Goal: Task Accomplishment & Management: Manage account settings

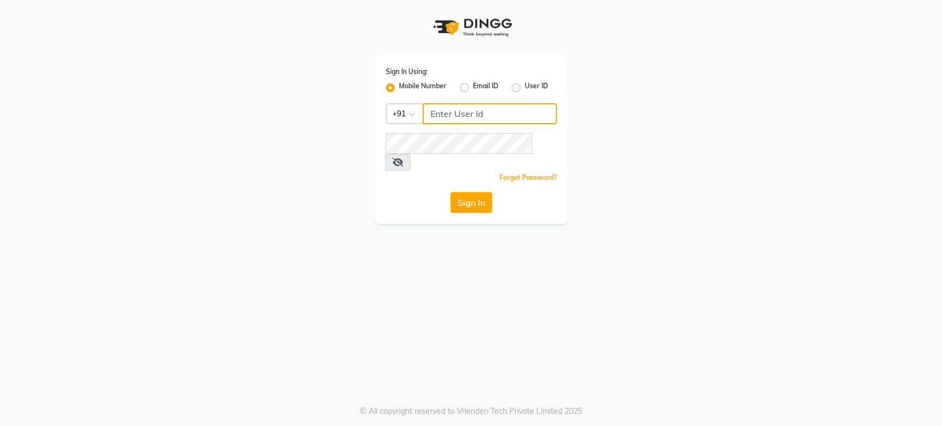
click at [488, 105] on input "Username" at bounding box center [490, 113] width 134 height 21
paste input "7"
drag, startPoint x: 499, startPoint y: 113, endPoint x: 405, endPoint y: 109, distance: 93.3
click at [405, 109] on div "Country Code × +91 7207244547" at bounding box center [471, 113] width 171 height 21
type input "7207244547"
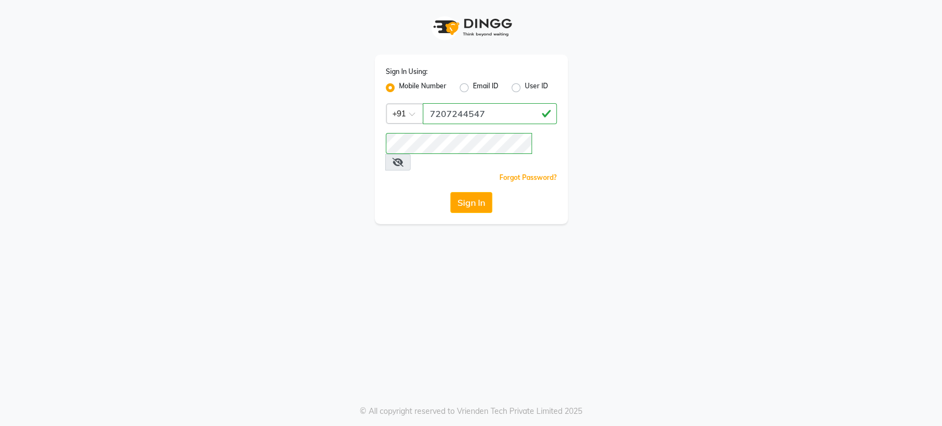
click at [422, 192] on div "Sign In" at bounding box center [471, 202] width 171 height 21
click at [459, 192] on button "Sign In" at bounding box center [471, 202] width 42 height 21
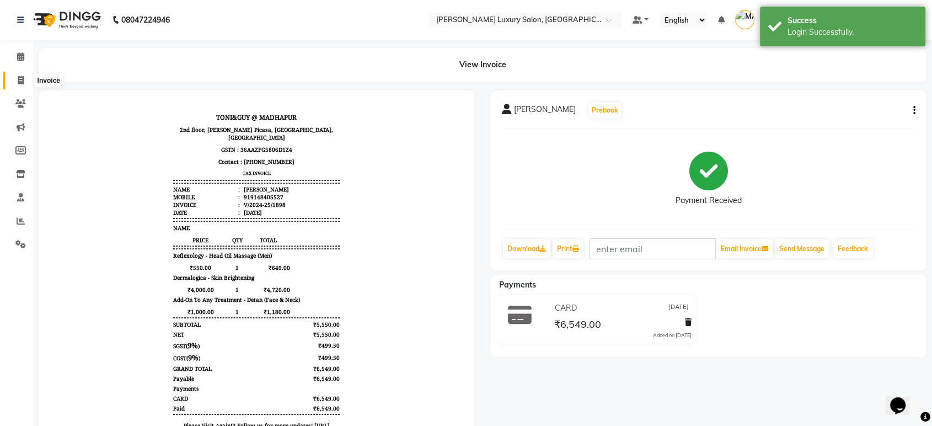
click at [19, 83] on icon at bounding box center [21, 80] width 6 height 8
select select "4712"
select select "service"
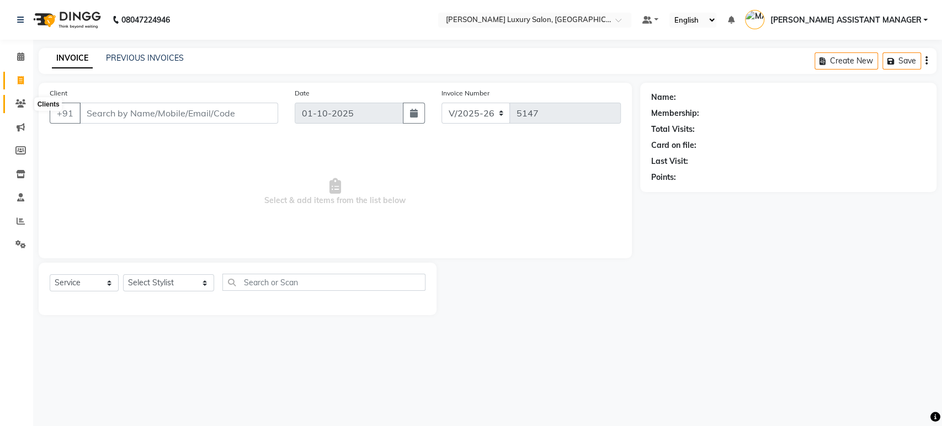
click at [21, 100] on icon at bounding box center [20, 103] width 10 height 8
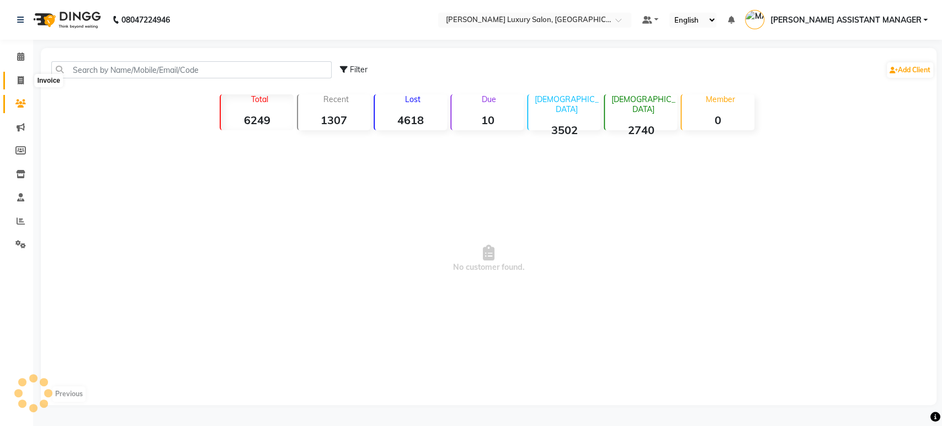
click at [25, 85] on span at bounding box center [20, 80] width 19 height 13
select select "4712"
select select "service"
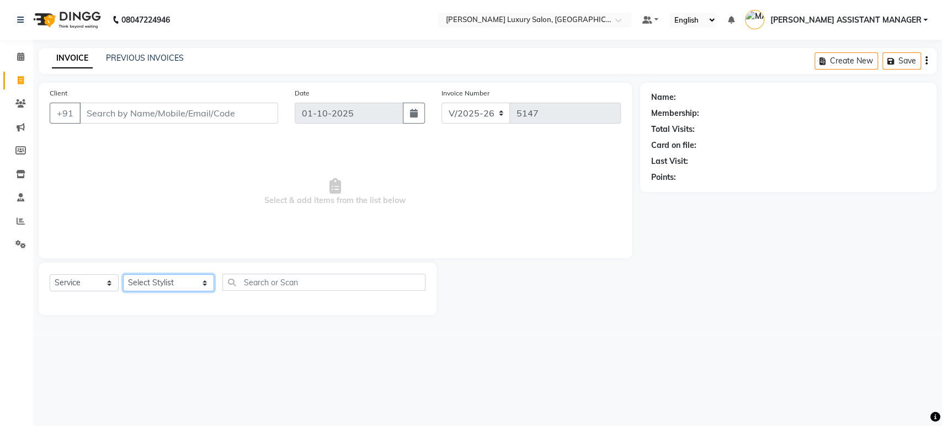
click at [176, 280] on select "Select Stylist ADIL ADITI ADITYA AFREEN AHON AHSAN ALI ALIYA ANKITH ARAVIND ARH…" at bounding box center [168, 282] width 91 height 17
click at [196, 310] on div "Select Service Product Membership Package Voucher Prepaid Gift Card Select Styl…" at bounding box center [238, 289] width 398 height 52
click at [185, 281] on select "Select Stylist ADIL ADITI ADITYA AFREEN AHON AHSAN ALI ALIYA ANKITH ARAVIND ARH…" at bounding box center [168, 282] width 91 height 17
click at [359, 237] on span "Select & add items from the list below" at bounding box center [335, 192] width 571 height 110
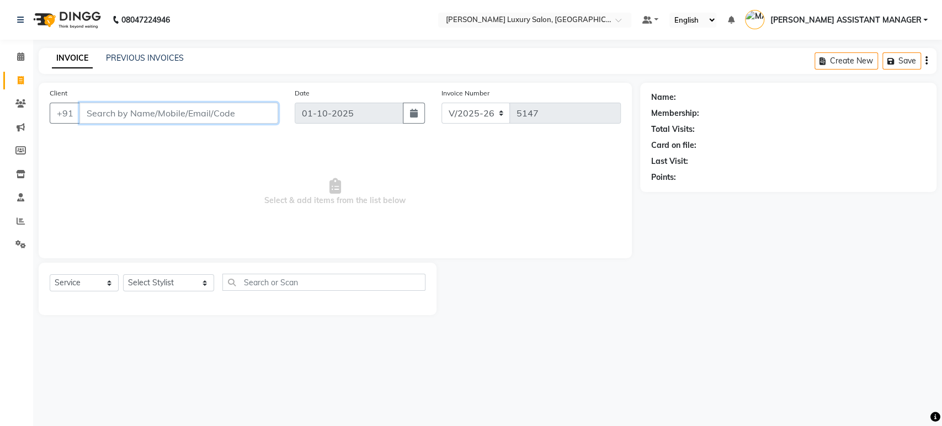
click at [200, 114] on input "Client" at bounding box center [178, 113] width 199 height 21
paste input "9100161807"
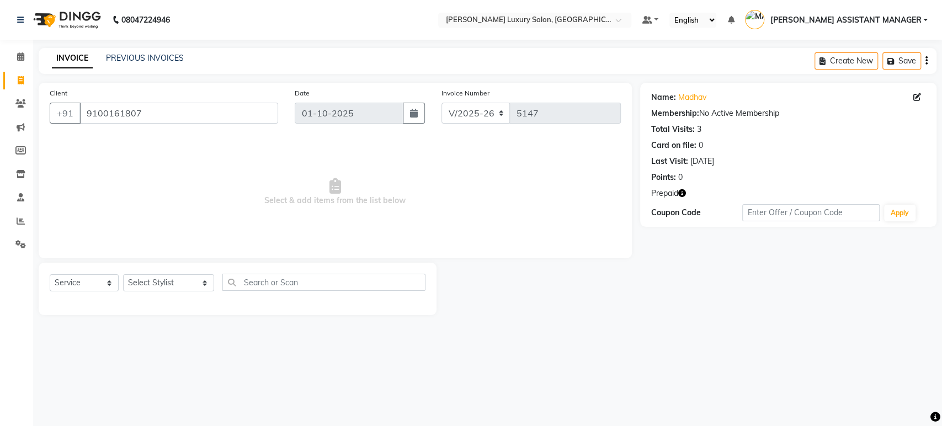
click at [682, 191] on icon "button" at bounding box center [682, 193] width 8 height 8
drag, startPoint x: 623, startPoint y: 205, endPoint x: 669, endPoint y: 206, distance: 45.8
click at [669, 206] on div "1. SILVER MEMBERSHIP (₹23,287.66)" at bounding box center [600, 203] width 145 height 20
click at [671, 255] on div "Name: Madhav Membership: No Active Membership Total Visits: 3 Card on file: 0 L…" at bounding box center [792, 199] width 304 height 232
click at [687, 98] on link "Madhav" at bounding box center [692, 98] width 28 height 12
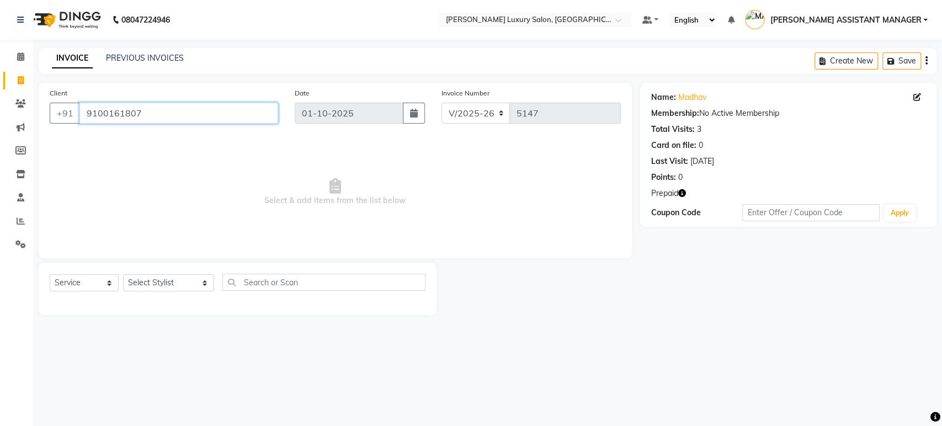
click at [172, 113] on input "9100161807" at bounding box center [178, 113] width 199 height 21
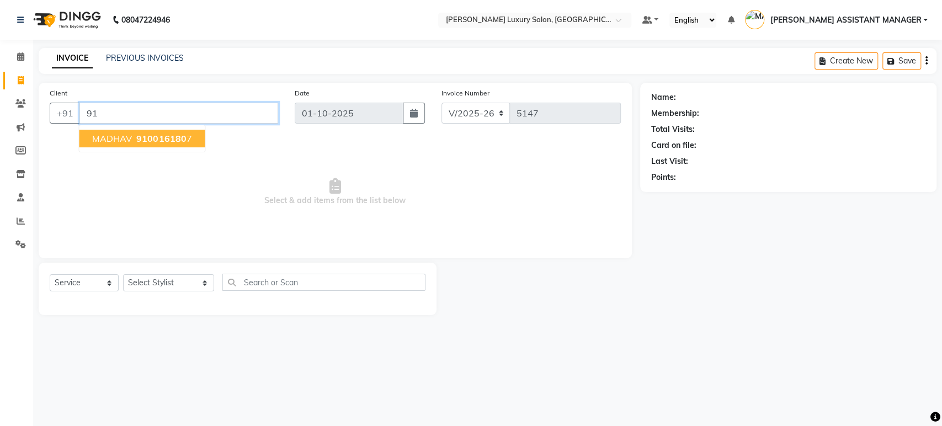
type input "9"
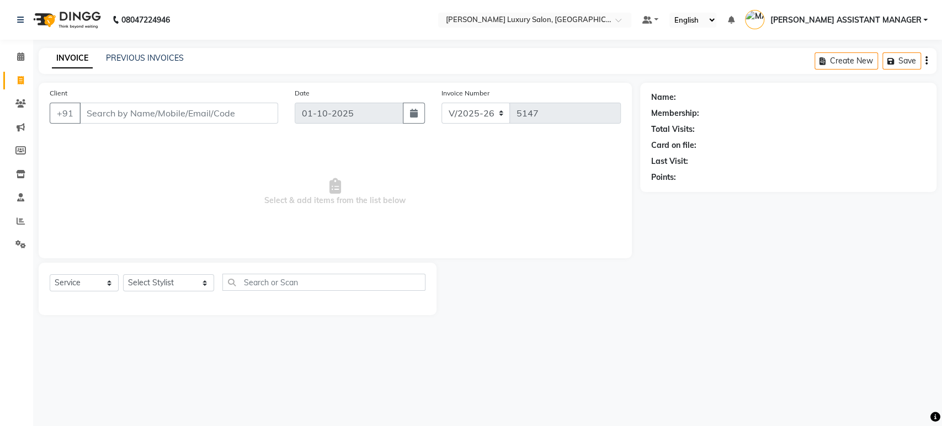
click at [115, 130] on div "Client +91" at bounding box center [163, 109] width 245 height 45
click at [119, 121] on input "Client" at bounding box center [178, 113] width 199 height 21
paste input "8374307545"
type input "8"
click at [191, 281] on select "Select Stylist ADIL ADITI ADITYA AFREEN AHON AHSAN ALI ALIYA ANKITH ARAVIND ARH…" at bounding box center [168, 282] width 91 height 17
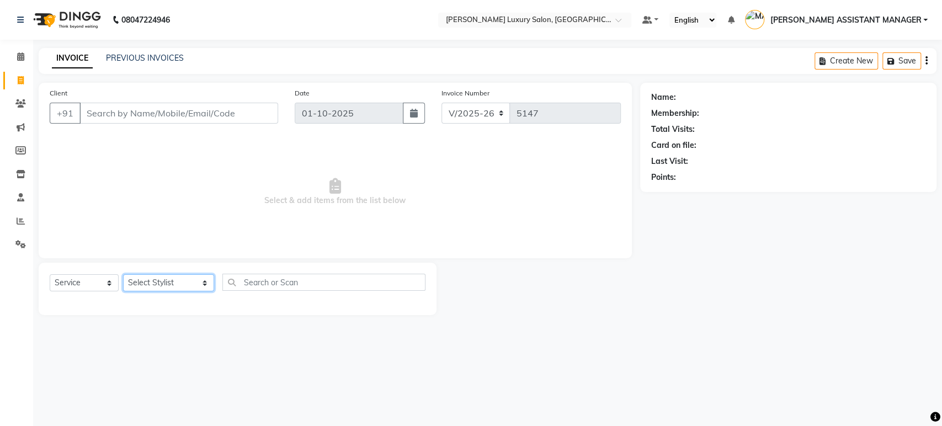
select select "91614"
click at [123, 274] on select "Select Stylist ADIL ADITI ADITYA AFREEN AHON AHSAN ALI ALIYA ANKITH ARAVIND ARH…" at bounding box center [168, 282] width 91 height 17
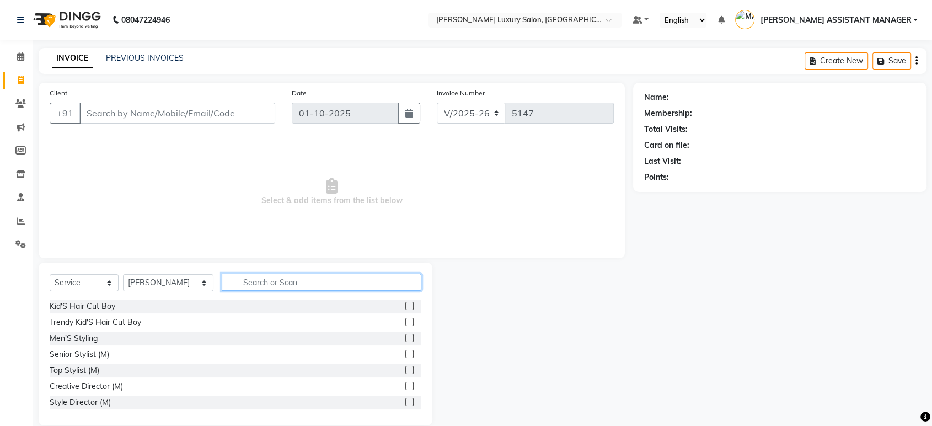
click at [256, 285] on input "text" at bounding box center [322, 282] width 200 height 17
type input "THRE"
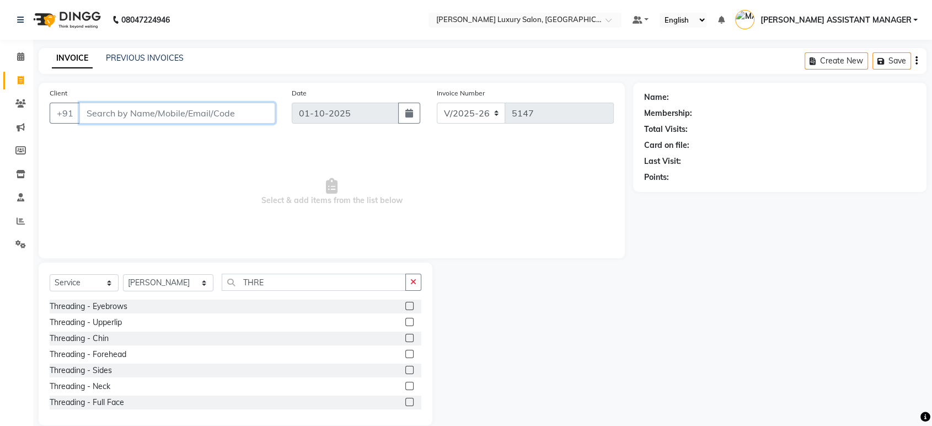
click at [220, 109] on input "Client" at bounding box center [177, 113] width 196 height 21
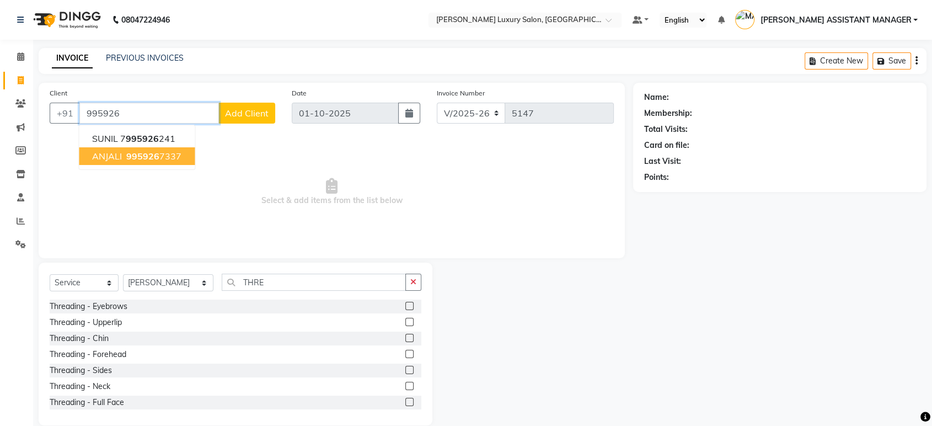
click at [124, 160] on ngb-highlight "995926 7337" at bounding box center [152, 156] width 57 height 11
type input "9959267337"
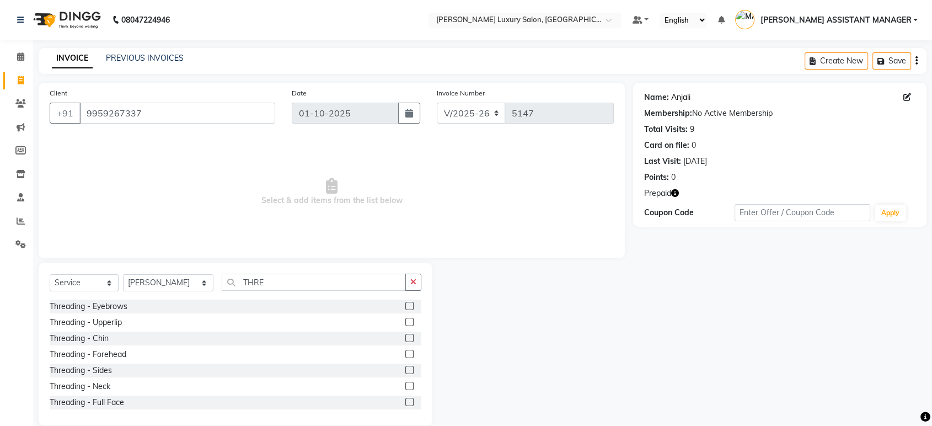
click at [679, 98] on link "Anjali" at bounding box center [680, 98] width 19 height 12
click at [172, 285] on select "Select Stylist ADIL ADITI ADITYA AFREEN AHON AHSAN ALI ALIYA ANKITH ARAVIND ARH…" at bounding box center [168, 282] width 90 height 17
drag, startPoint x: 159, startPoint y: 287, endPoint x: 375, endPoint y: 259, distance: 218.0
click at [367, 260] on div "Client +91 9959267337 Date 01-10-2025 Invoice Number V/2025 V/2025-26 5147 Sele…" at bounding box center [331, 254] width 603 height 343
drag, startPoint x: 189, startPoint y: 281, endPoint x: 199, endPoint y: 280, distance: 9.4
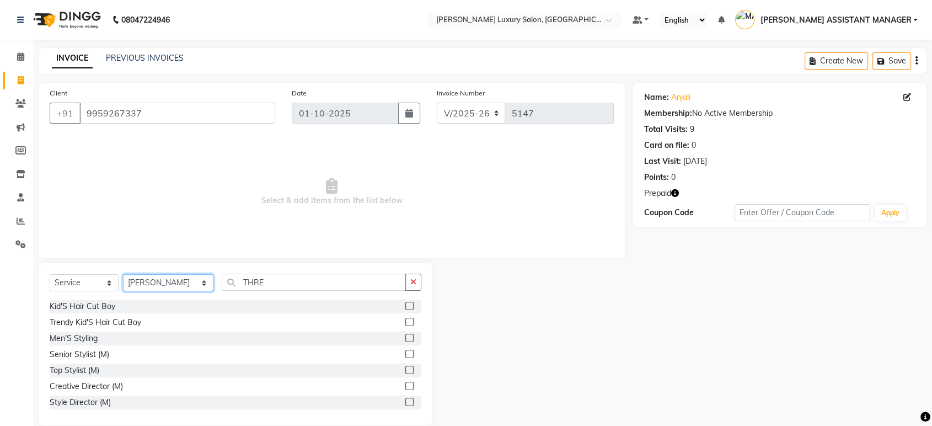
click at [199, 280] on select "Select Stylist ADIL ADITI ADITYA AFREEN AHON AHSAN ALI ALIYA ANKITH ARAVIND ARH…" at bounding box center [168, 282] width 90 height 17
click at [181, 286] on select "Select Stylist ADIL ADITI ADITYA AFREEN AHON AHSAN ALI ALIYA ANKITH ARAVIND ARH…" at bounding box center [168, 282] width 90 height 17
click at [182, 286] on select "Select Stylist ADIL ADITI ADITYA AFREEN AHON AHSAN ALI ALIYA ANKITH ARAVIND ARH…" at bounding box center [168, 282] width 90 height 17
select select "84372"
click at [123, 274] on select "Select Stylist ADIL ADITI ADITYA AFREEN AHON AHSAN ALI ALIYA ANKITH ARAVIND ARH…" at bounding box center [168, 282] width 90 height 17
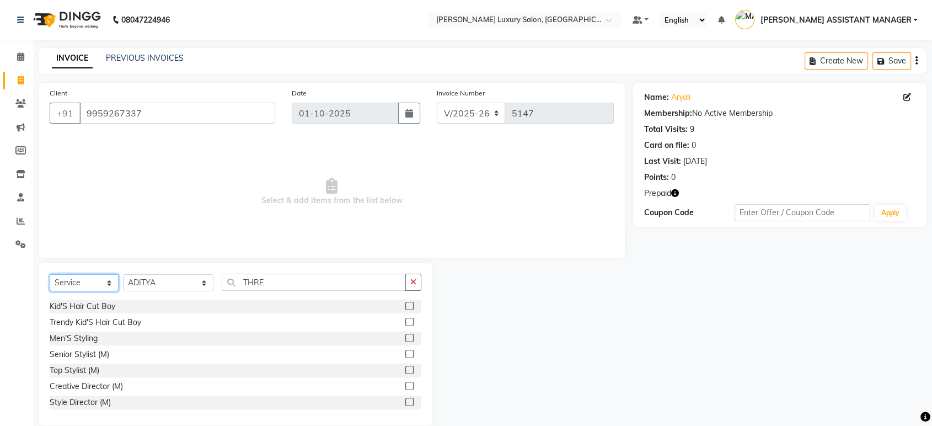
click at [87, 283] on select "Select Service Product Membership Package Voucher Prepaid Gift Card" at bounding box center [84, 282] width 69 height 17
select select "product"
click at [50, 274] on select "Select Service Product Membership Package Voucher Prepaid Gift Card" at bounding box center [84, 282] width 69 height 17
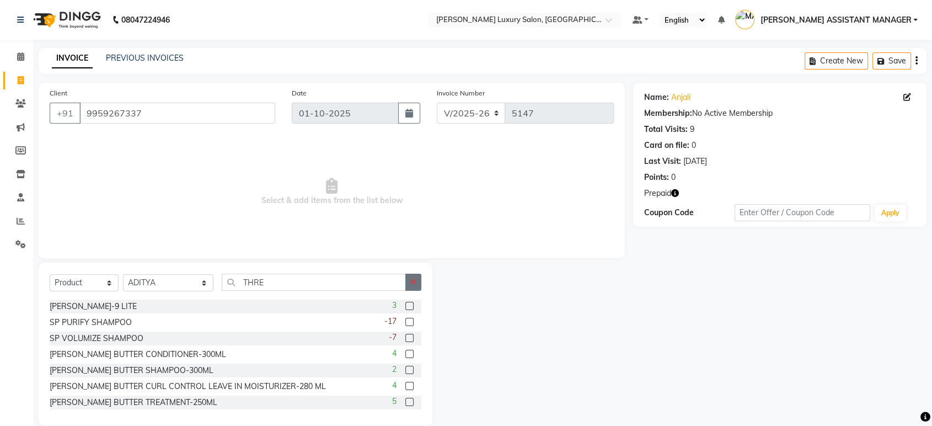
click at [406, 281] on button "button" at bounding box center [413, 282] width 16 height 17
click at [273, 286] on input "text" at bounding box center [322, 282] width 200 height 17
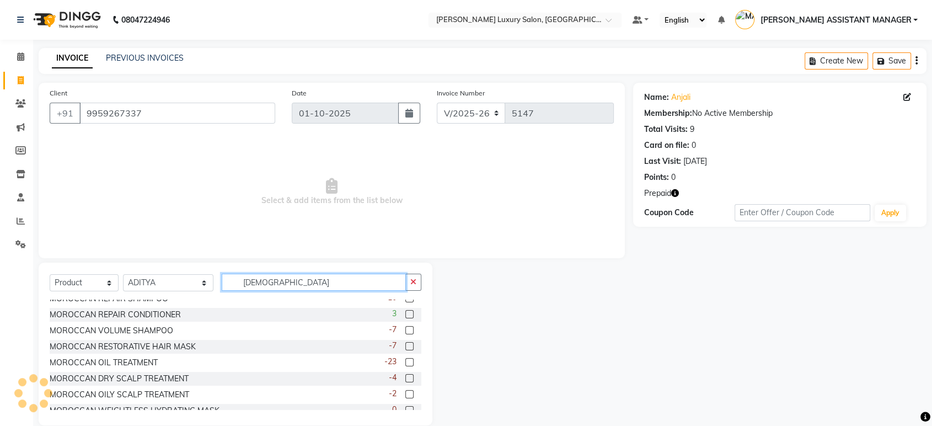
scroll to position [122, 0]
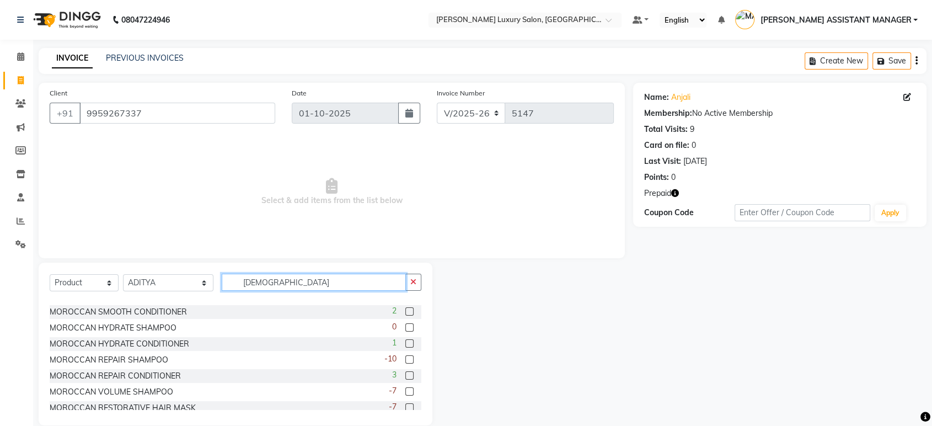
type input "MORO"
click at [405, 359] on label at bounding box center [409, 359] width 8 height 8
click at [405, 359] on input "checkbox" at bounding box center [408, 359] width 7 height 7
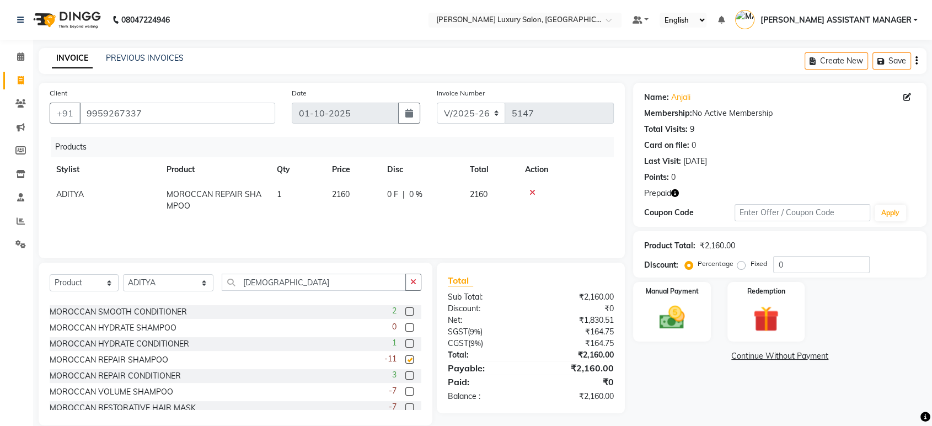
checkbox input "false"
click at [355, 195] on td "2160" at bounding box center [352, 200] width 55 height 36
select select "84372"
click at [355, 195] on input "2160" at bounding box center [353, 197] width 42 height 17
type input "2430"
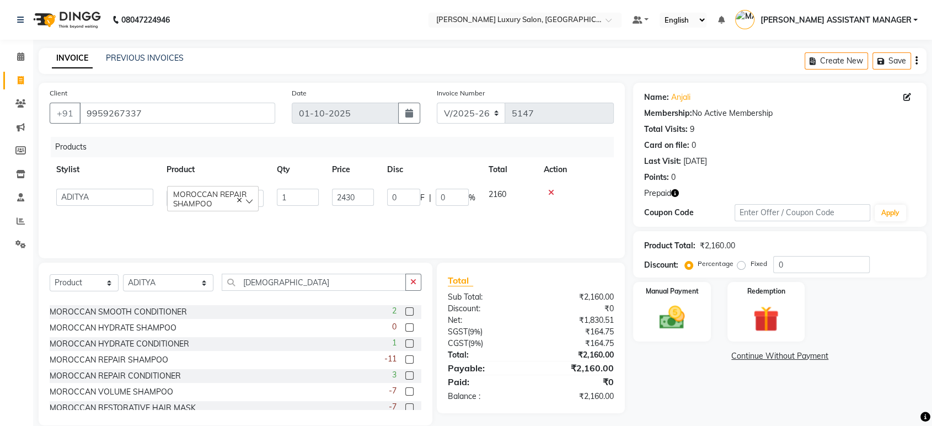
click at [247, 222] on div "Products Stylist Product Qty Price Disc Total Action ADIL ADITI ADITYA AFREEN A…" at bounding box center [332, 192] width 564 height 110
click at [167, 283] on select "Select Stylist ADIL ADITI ADITYA AFREEN AHON AHSAN ALI ALIYA ANKITH ARAVIND ARH…" at bounding box center [168, 282] width 90 height 17
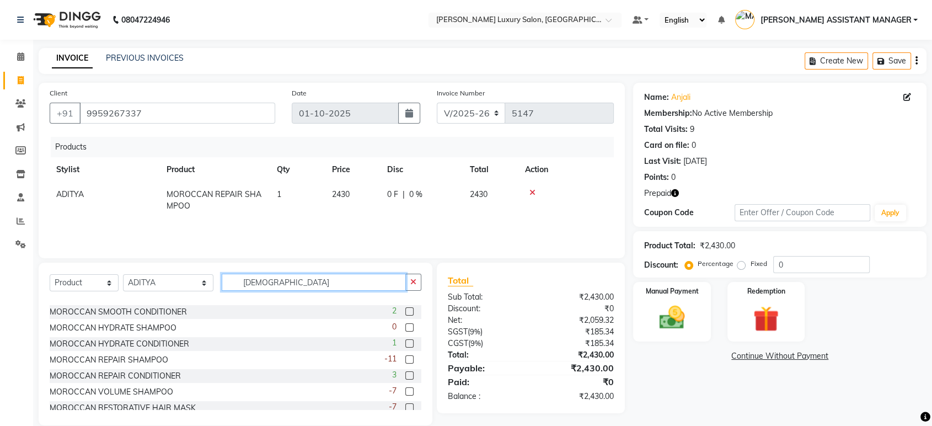
click at [327, 276] on input "MORO" at bounding box center [314, 282] width 184 height 17
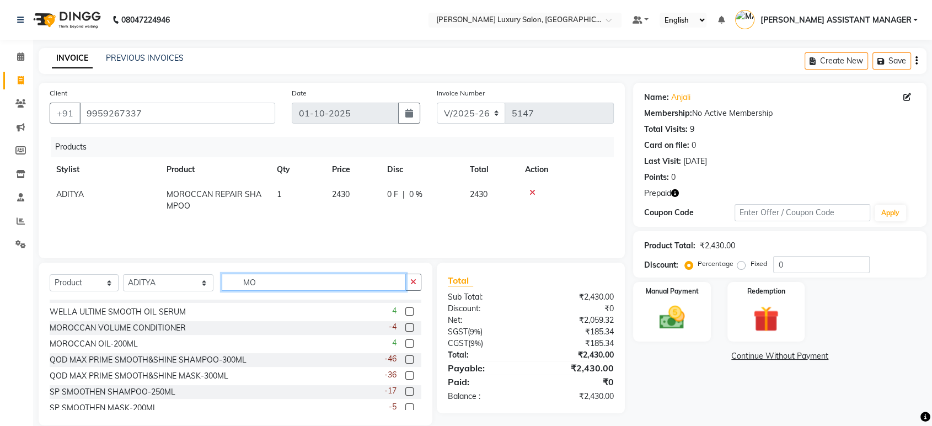
type input "M"
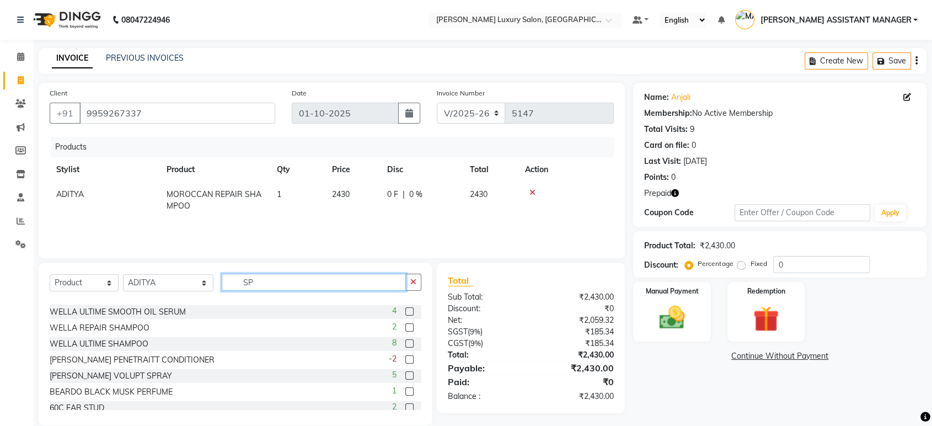
scroll to position [0, 0]
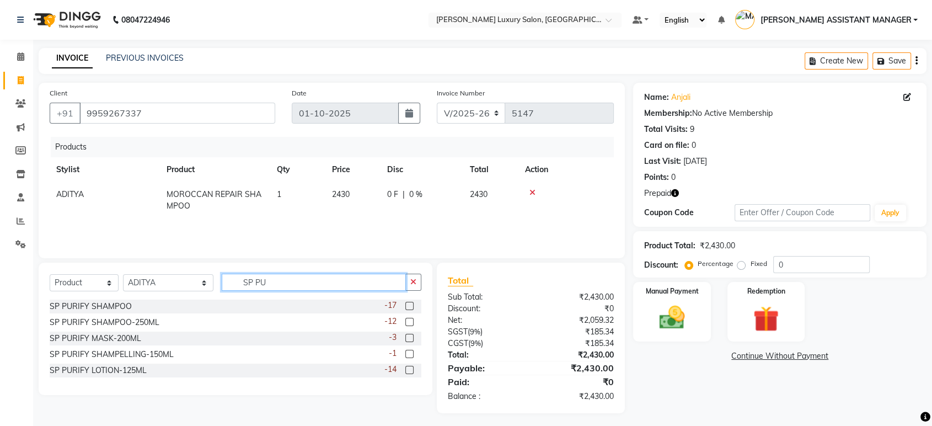
type input "SP PU"
click at [406, 303] on label at bounding box center [409, 306] width 8 height 8
click at [406, 303] on input "checkbox" at bounding box center [408, 306] width 7 height 7
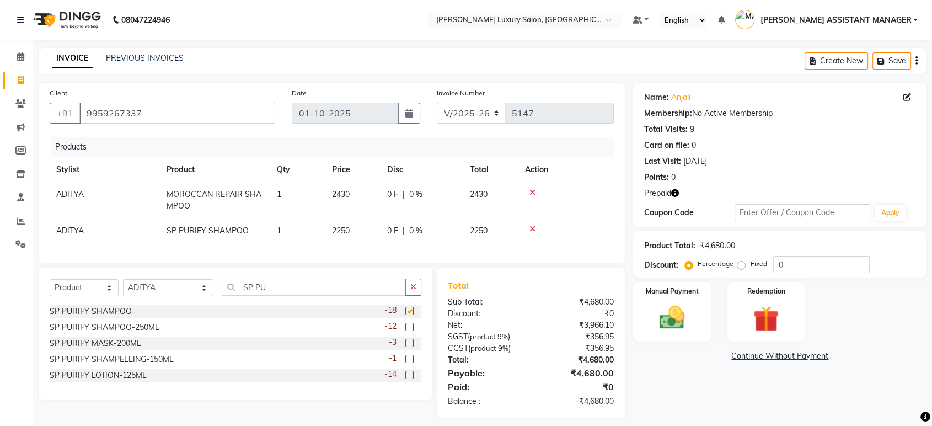
checkbox input "false"
click at [322, 243] on div "Products Stylist Product Qty Price Disc Total Action ADITYA MOROCCAN REPAIR SHA…" at bounding box center [332, 194] width 564 height 115
click at [674, 310] on img at bounding box center [671, 317] width 43 height 31
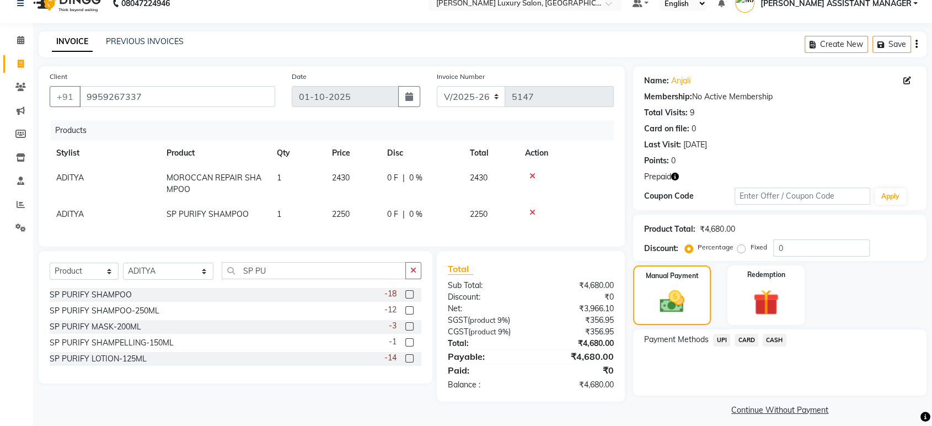
scroll to position [25, 0]
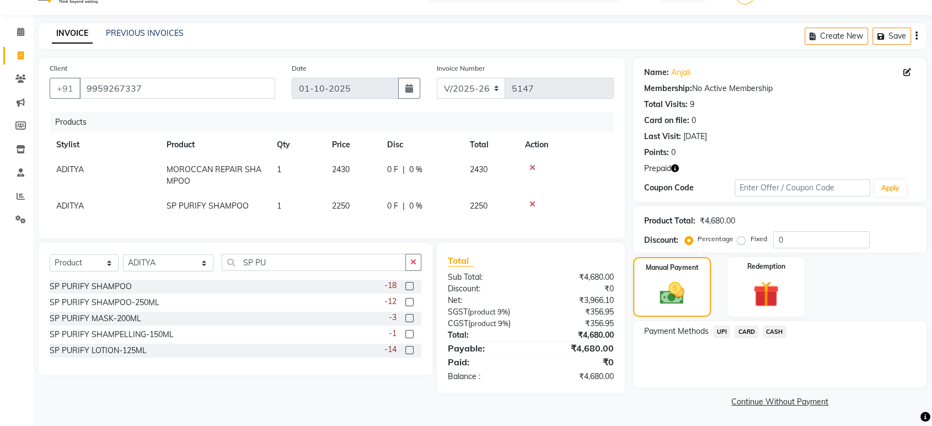
click at [720, 330] on span "UPI" at bounding box center [721, 331] width 17 height 13
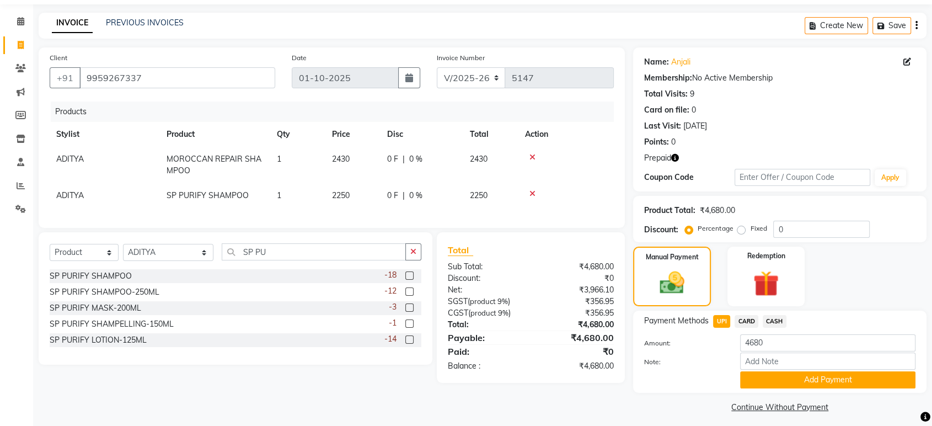
scroll to position [40, 0]
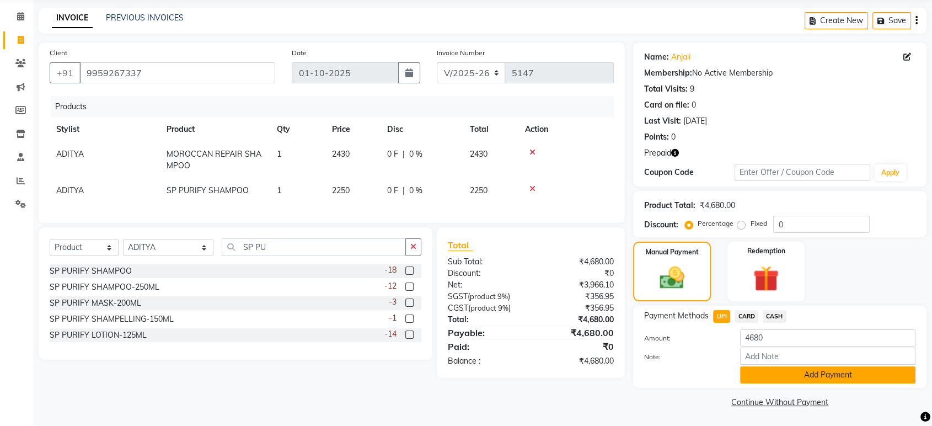
click at [785, 374] on button "Add Payment" at bounding box center [827, 374] width 175 height 17
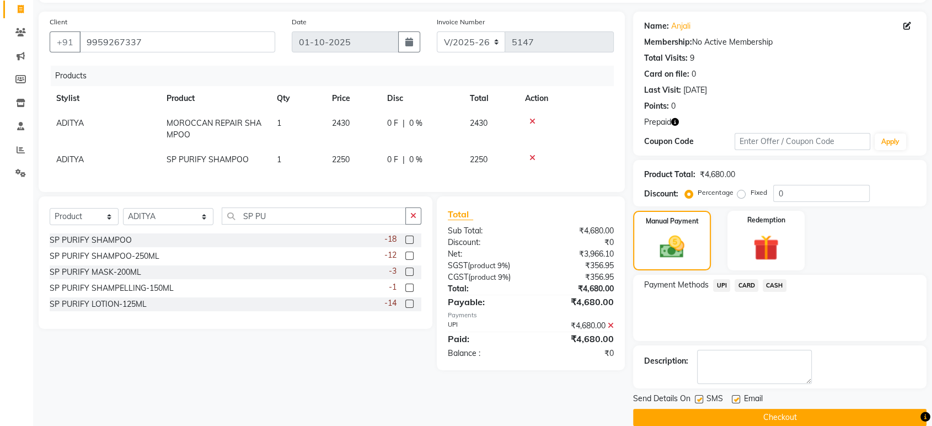
scroll to position [87, 0]
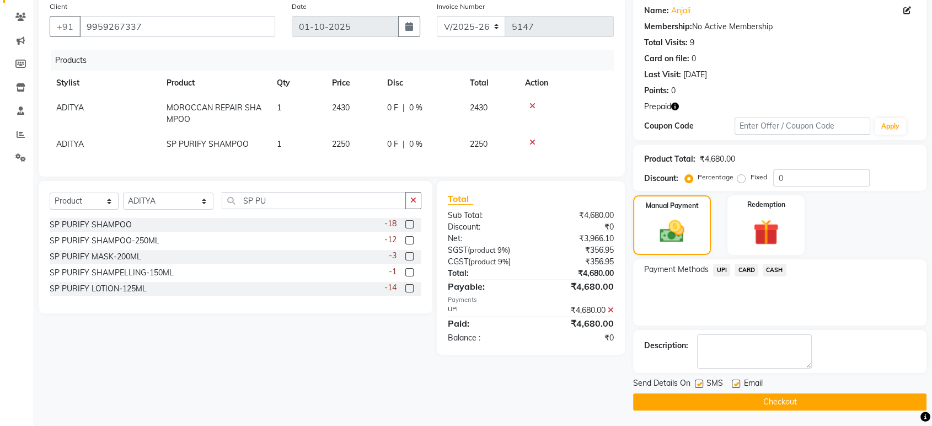
click at [745, 397] on button "Checkout" at bounding box center [779, 401] width 293 height 17
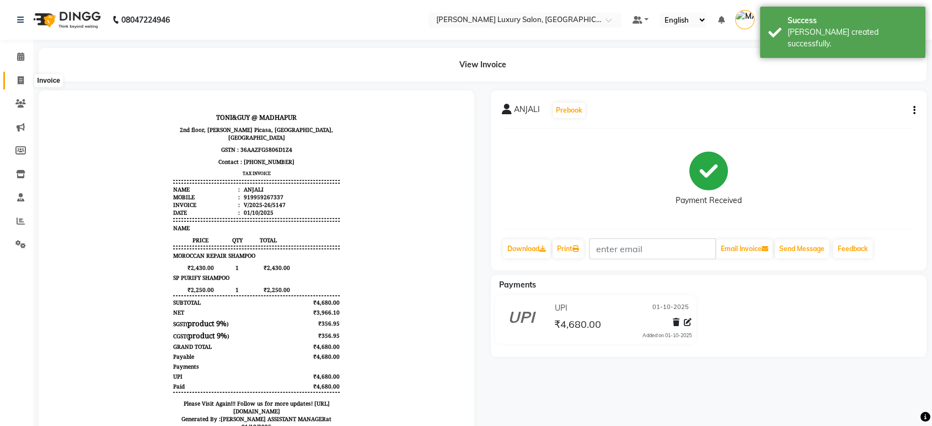
click at [23, 83] on icon at bounding box center [21, 80] width 6 height 8
select select "service"
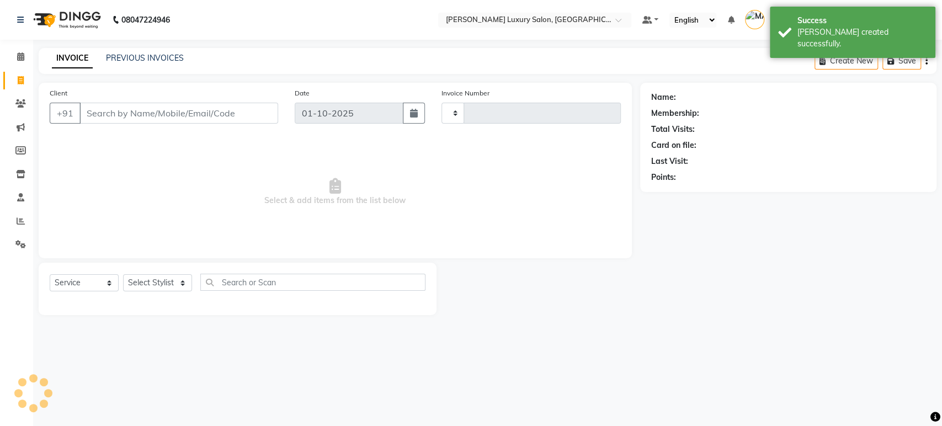
type input "5148"
select select "4712"
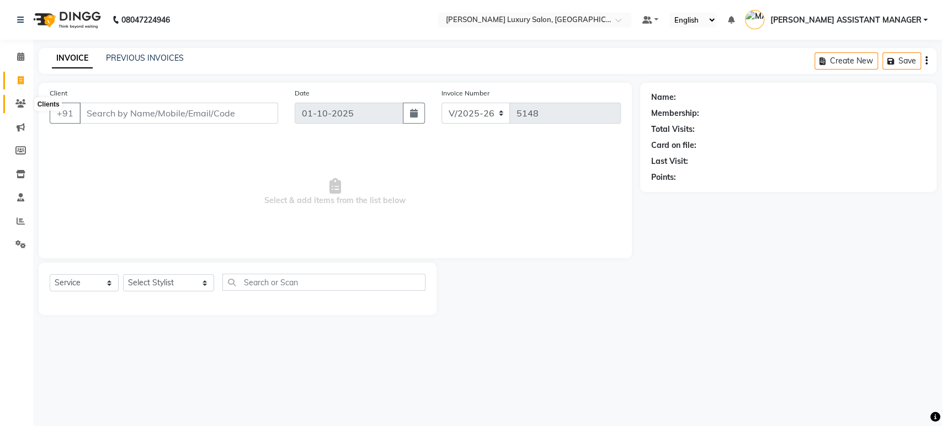
click at [17, 99] on span at bounding box center [20, 104] width 19 height 13
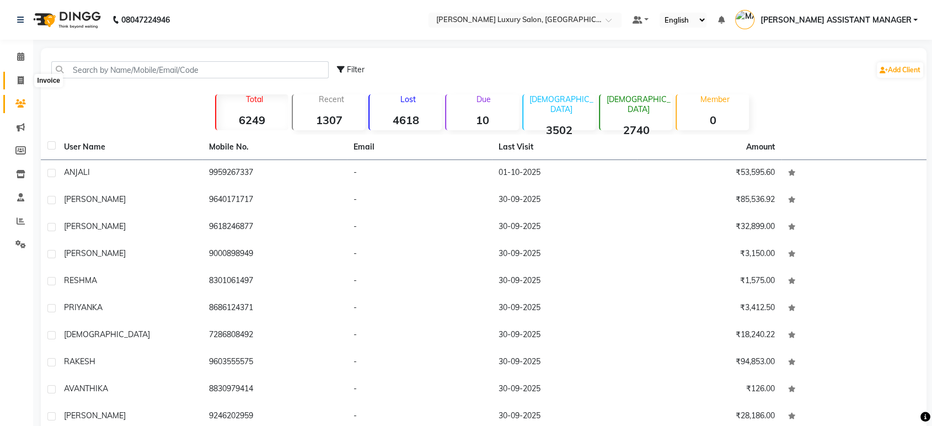
click at [15, 76] on span at bounding box center [20, 80] width 19 height 13
select select "service"
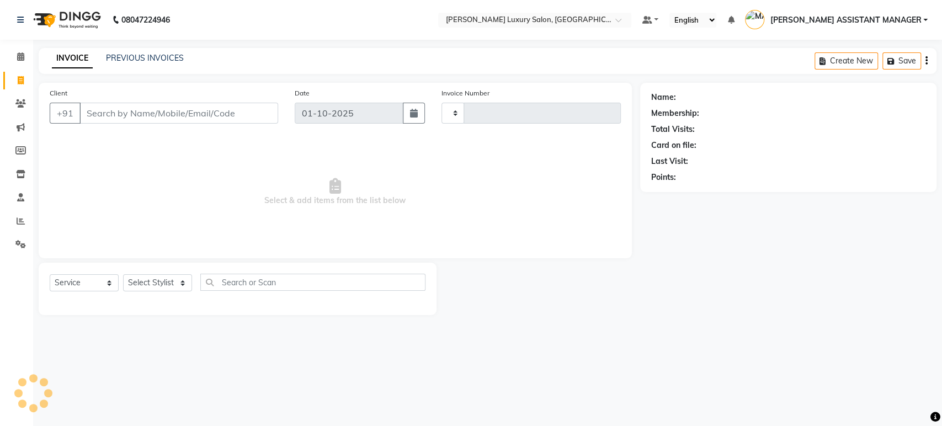
type input "5148"
select select "4712"
click at [17, 150] on icon at bounding box center [20, 150] width 10 height 8
select select
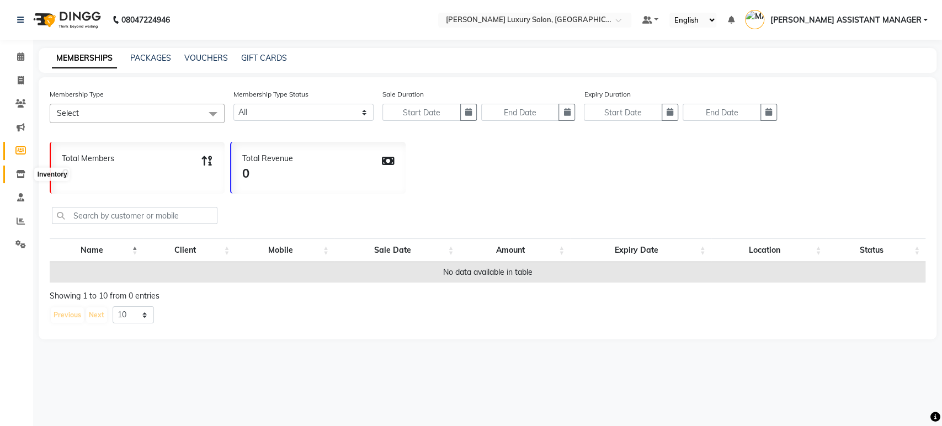
click at [23, 177] on icon at bounding box center [20, 174] width 9 height 8
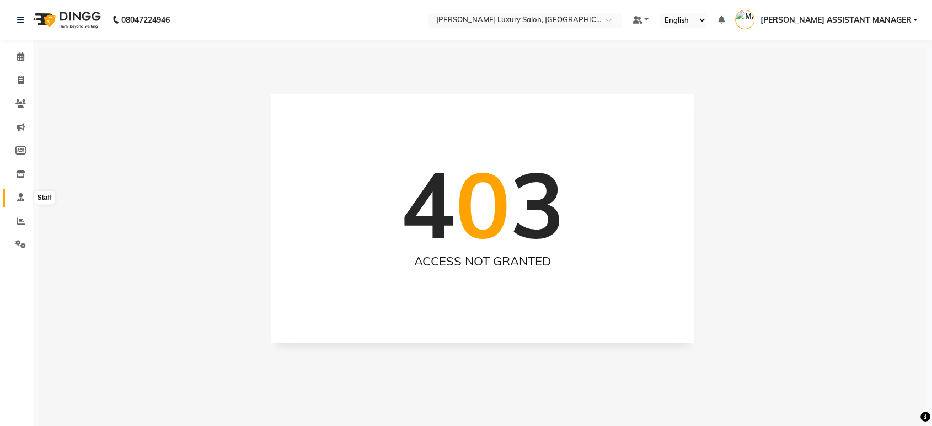
click at [18, 194] on icon at bounding box center [20, 197] width 7 height 8
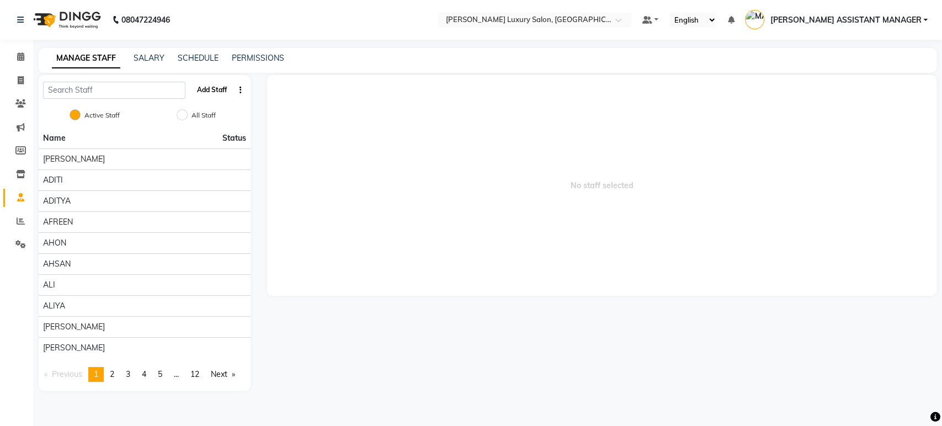
click at [219, 94] on button "Add Staff" at bounding box center [212, 90] width 39 height 19
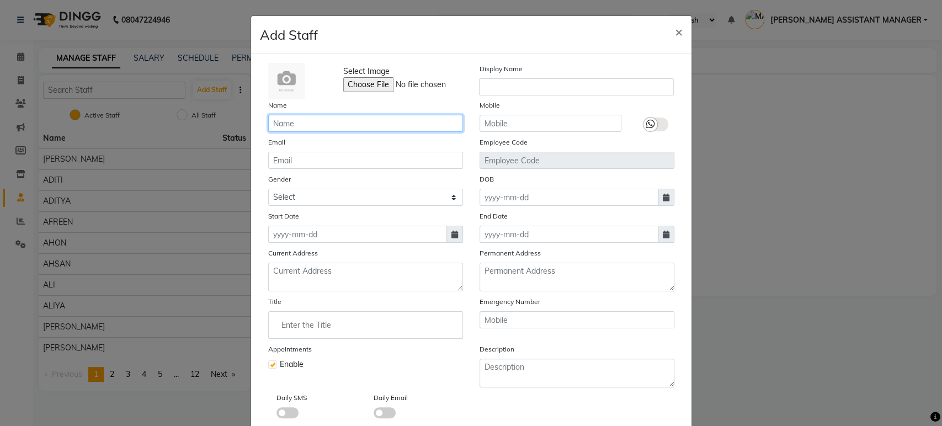
click at [311, 119] on input "text" at bounding box center [365, 123] width 195 height 17
type input "ABHI"
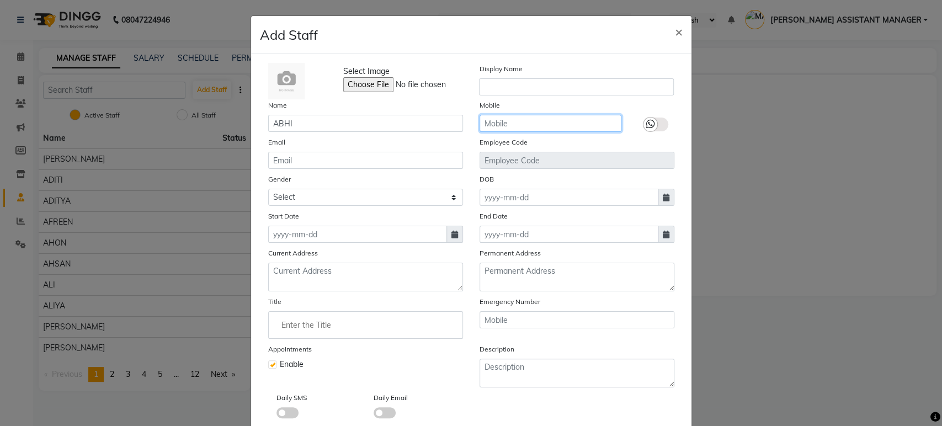
click at [517, 118] on input "text" at bounding box center [550, 123] width 142 height 17
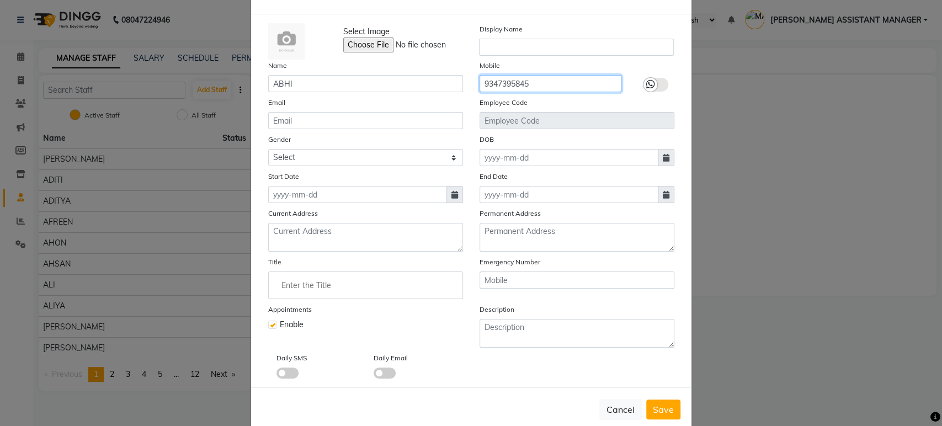
scroll to position [58, 0]
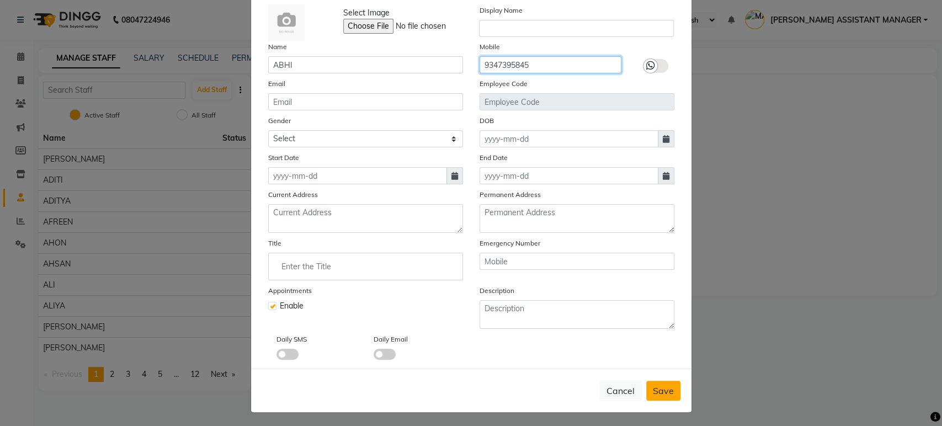
type input "9347395845"
click at [655, 381] on button "Save" at bounding box center [663, 391] width 34 height 20
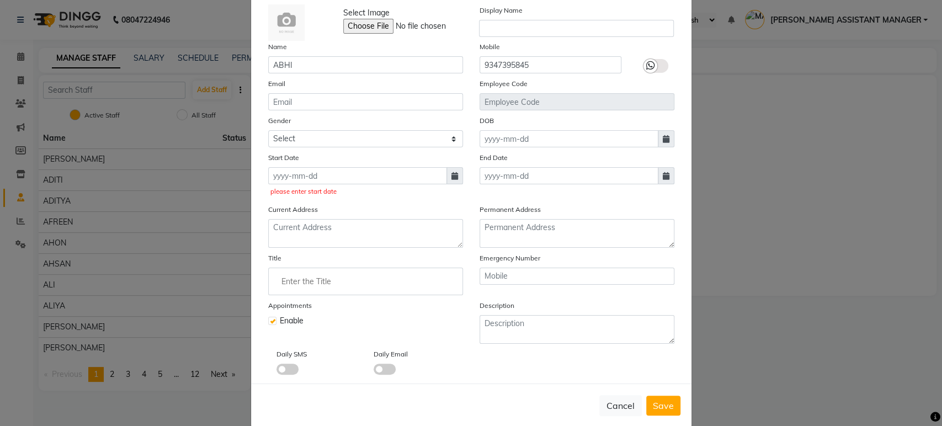
click at [650, 392] on div "Cancel Save" at bounding box center [471, 405] width 440 height 44
click at [649, 397] on button "Save" at bounding box center [663, 405] width 34 height 20
click at [362, 177] on input at bounding box center [357, 175] width 179 height 17
select select "10"
select select "2025"
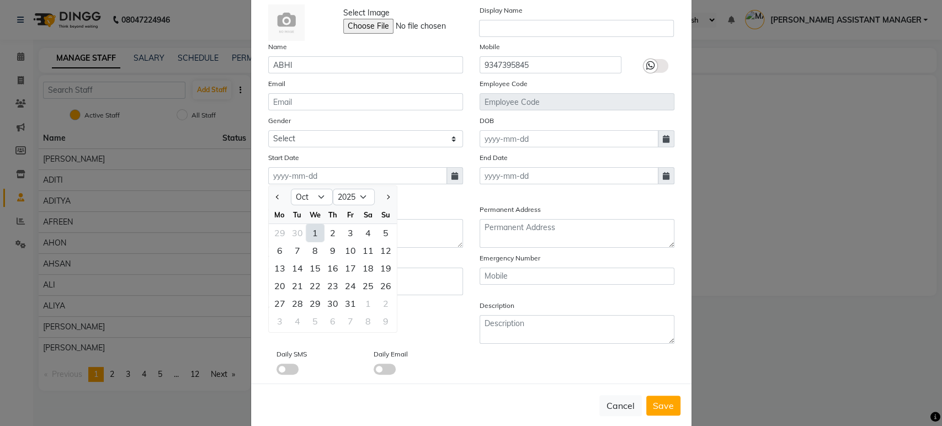
click at [306, 229] on div "1" at bounding box center [315, 233] width 18 height 18
type input "01-10-2025"
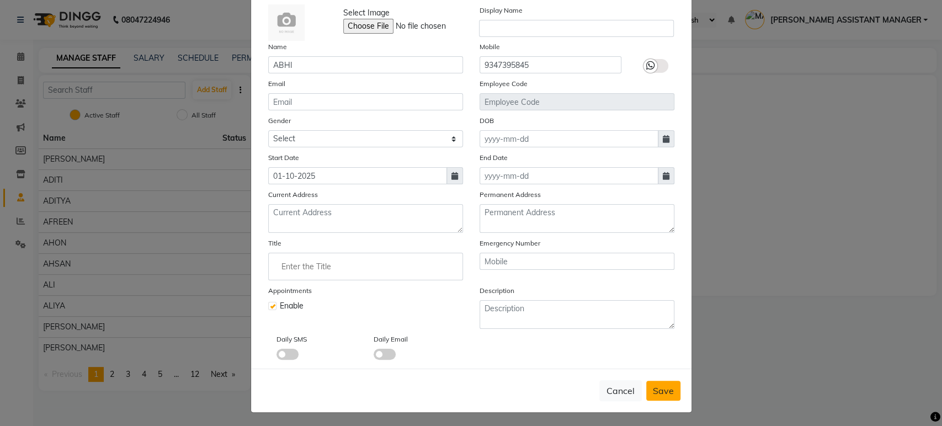
click at [660, 393] on span "Save" at bounding box center [663, 390] width 21 height 11
checkbox input "false"
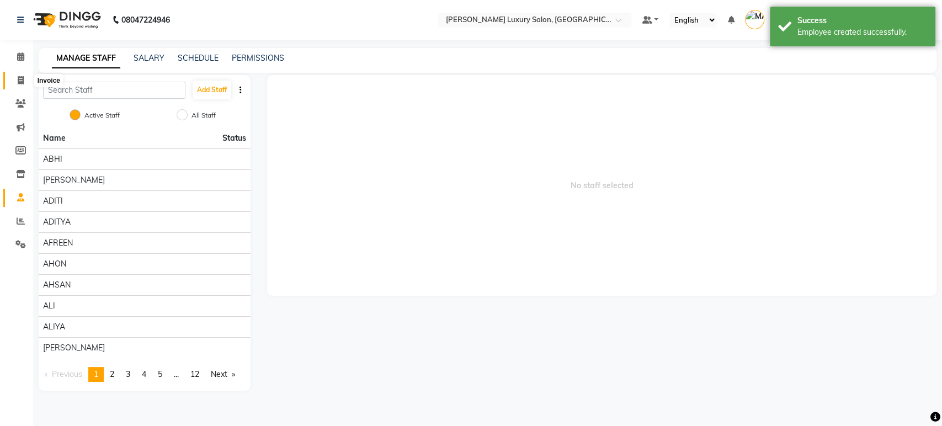
click at [17, 78] on span at bounding box center [20, 80] width 19 height 13
select select "service"
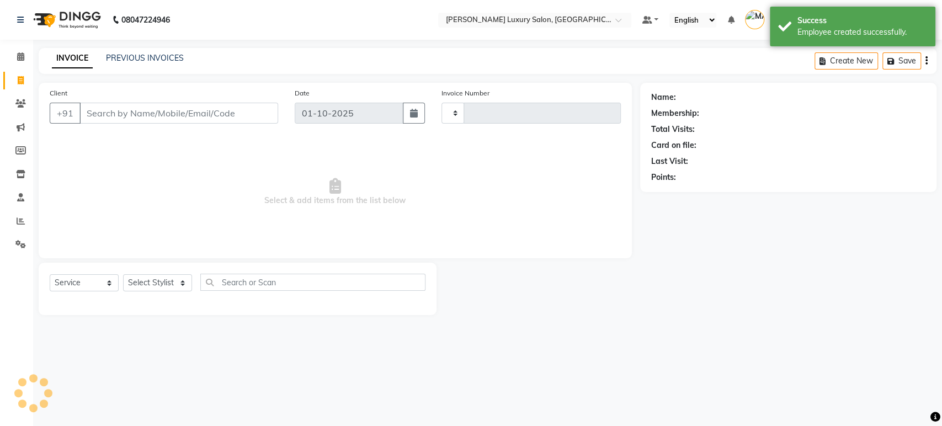
type input "5148"
select select "4712"
click at [156, 61] on link "PREVIOUS INVOICES" at bounding box center [145, 58] width 78 height 10
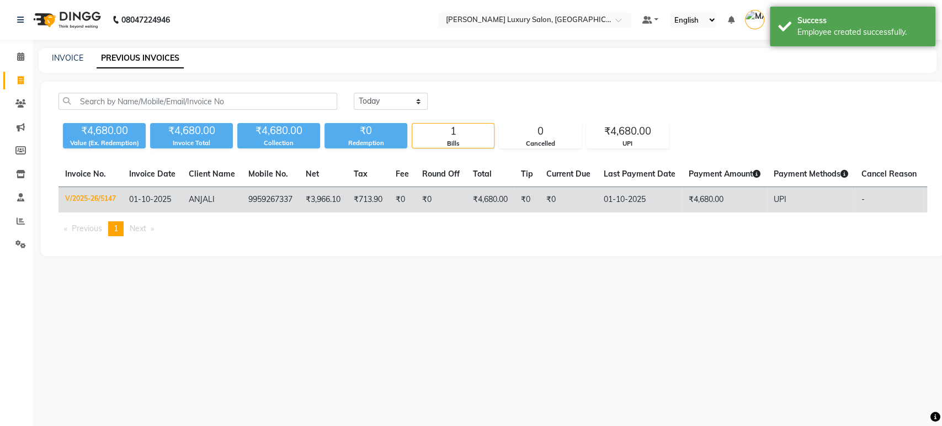
click at [543, 206] on td "₹0" at bounding box center [567, 200] width 57 height 26
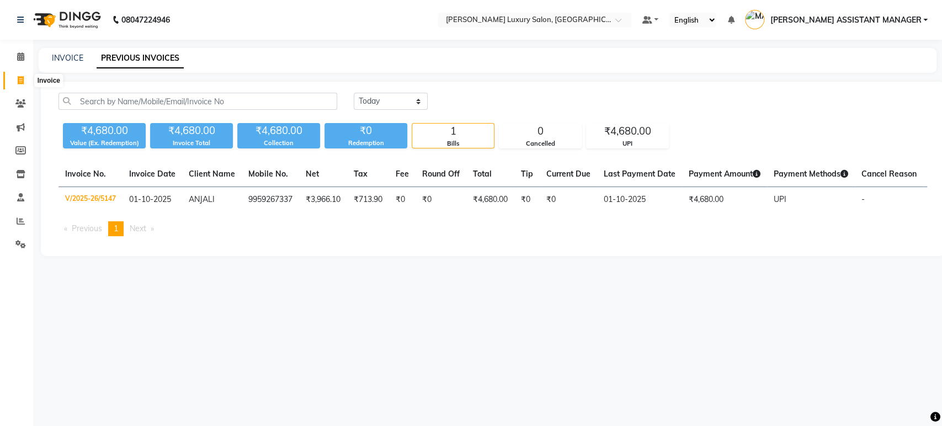
click at [25, 82] on span at bounding box center [20, 80] width 19 height 13
select select "4712"
select select "service"
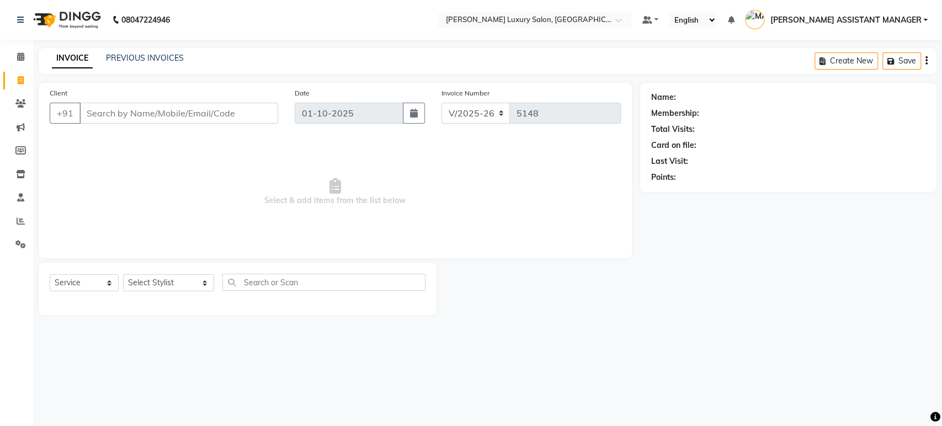
drag, startPoint x: 371, startPoint y: 24, endPoint x: 338, endPoint y: 35, distance: 35.2
click at [338, 35] on nav "08047224946 Select Location × Toni&guy Luxury Salon, Madhapur Default Panel My …" at bounding box center [471, 20] width 942 height 40
click at [333, 35] on nav "08047224946 Select Location × Toni&guy Luxury Salon, Madhapur Default Panel My …" at bounding box center [471, 20] width 942 height 40
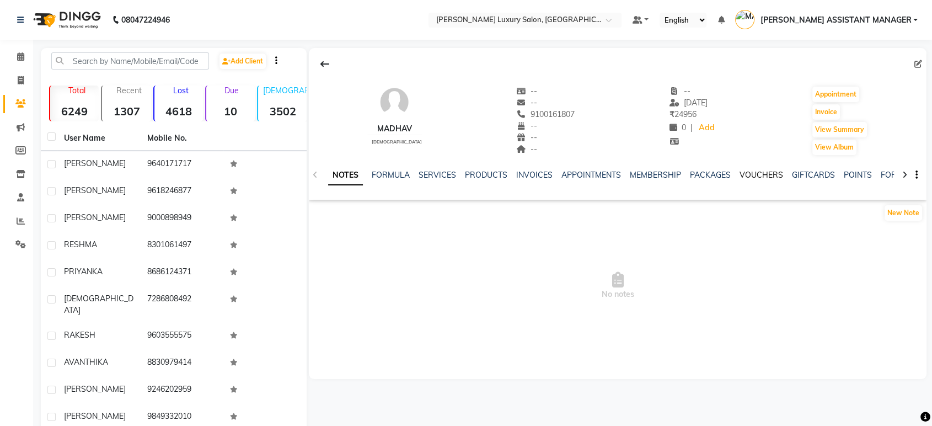
click at [746, 176] on link "VOUCHERS" at bounding box center [762, 175] width 44 height 10
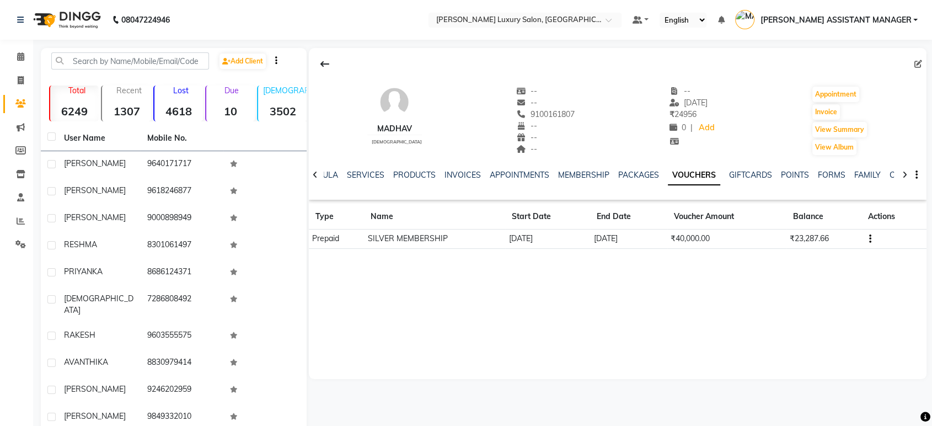
click at [317, 174] on icon at bounding box center [315, 175] width 5 height 8
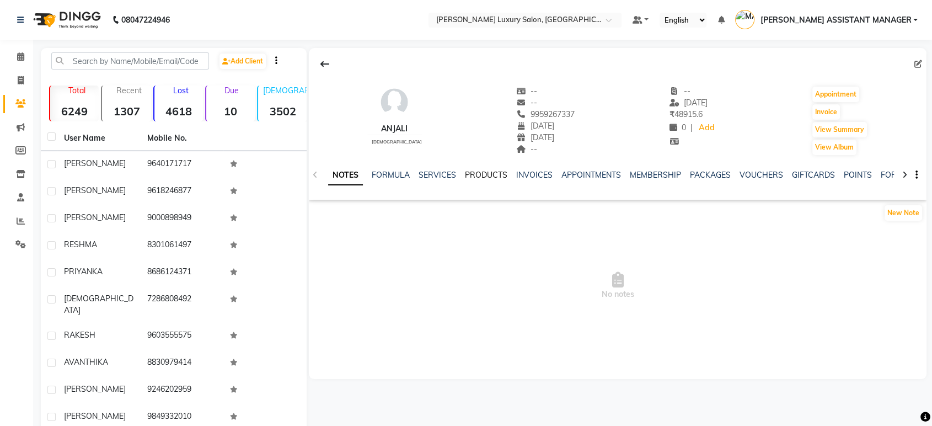
click at [477, 179] on link "PRODUCTS" at bounding box center [486, 175] width 42 height 10
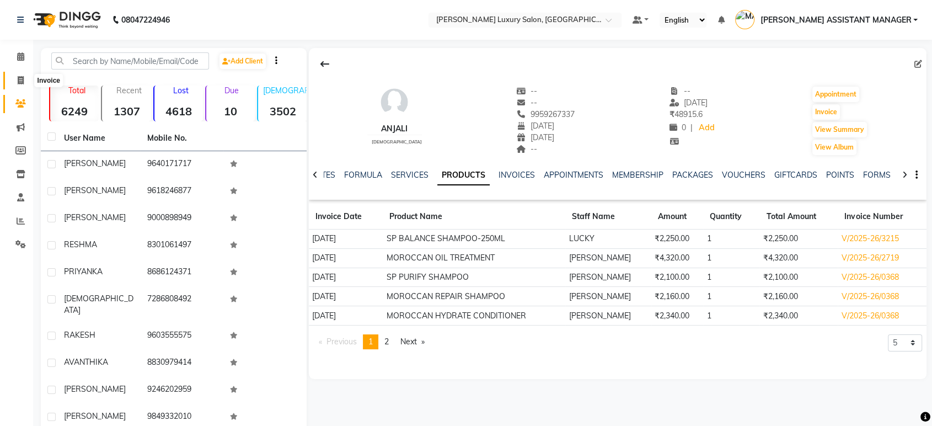
click at [20, 77] on icon at bounding box center [21, 80] width 6 height 8
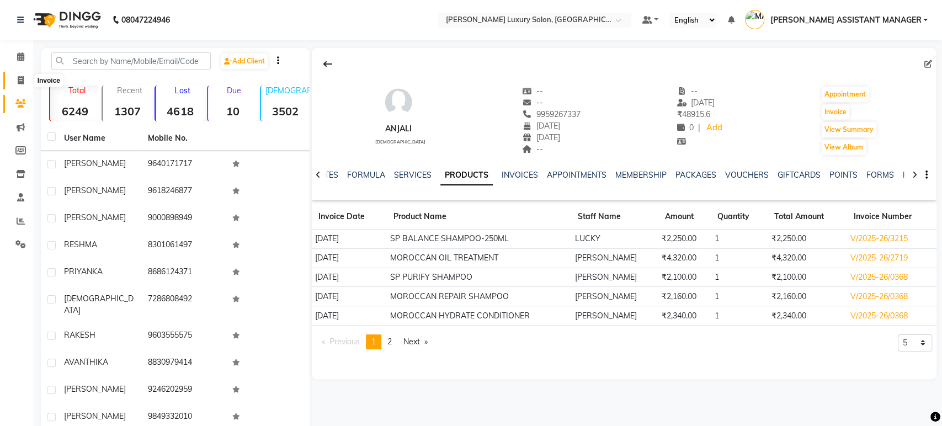
select select "4712"
select select "service"
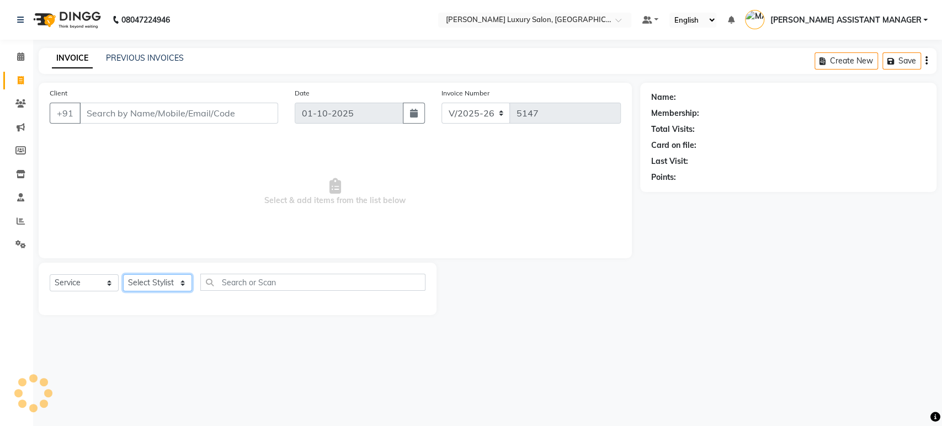
click at [172, 277] on select "Select Stylist" at bounding box center [157, 282] width 69 height 17
click at [123, 274] on select "Select Stylist" at bounding box center [157, 282] width 69 height 17
click at [183, 113] on input "Client" at bounding box center [178, 113] width 199 height 21
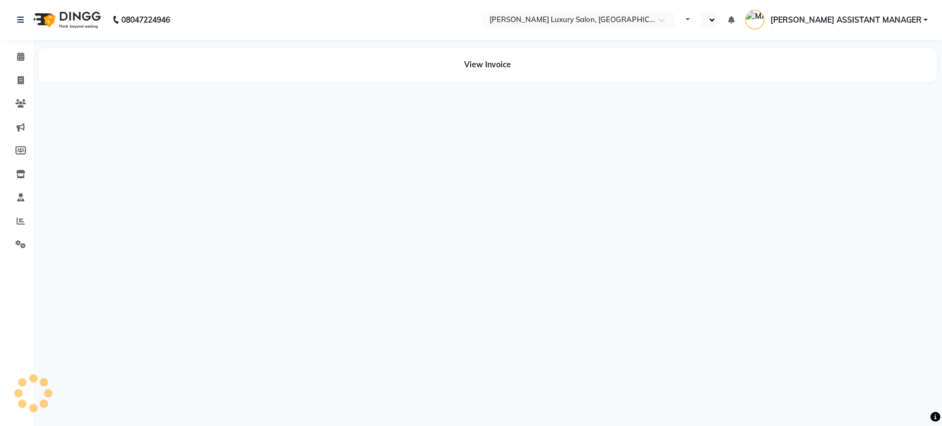
select select "en"
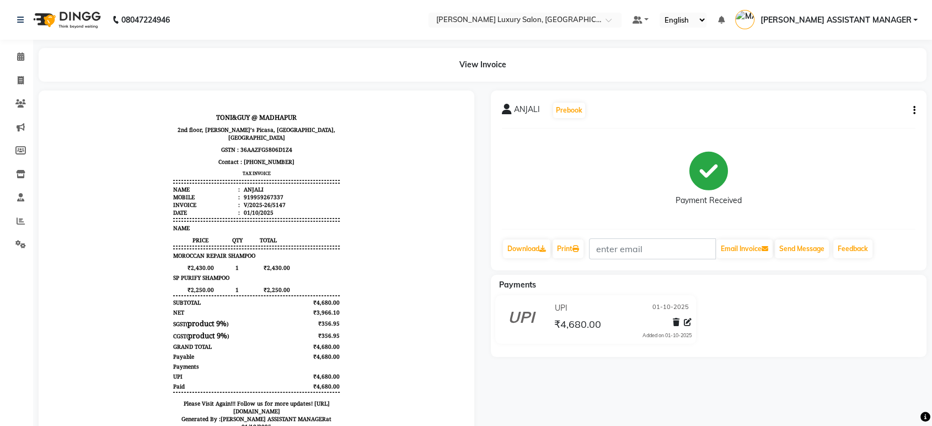
click at [913, 110] on icon "button" at bounding box center [914, 110] width 2 height 1
click at [889, 112] on div "Edit Invoice" at bounding box center [875, 111] width 44 height 14
select select "service"
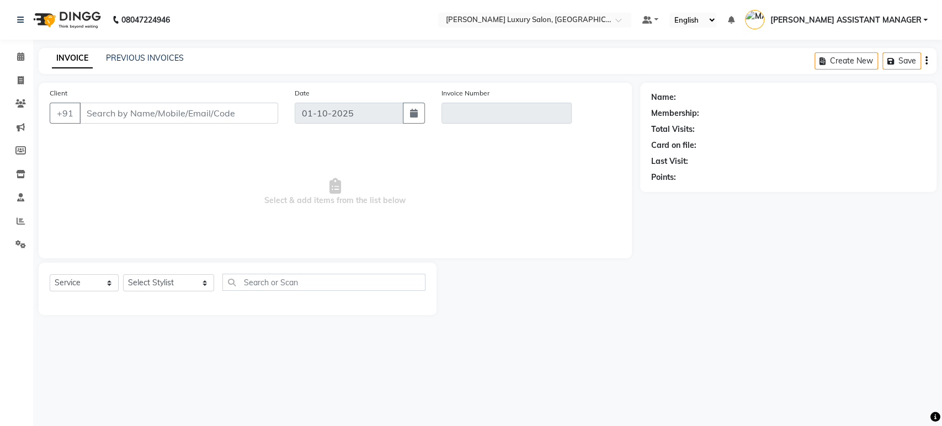
type input "9959267337"
type input "V/2025-26/5147"
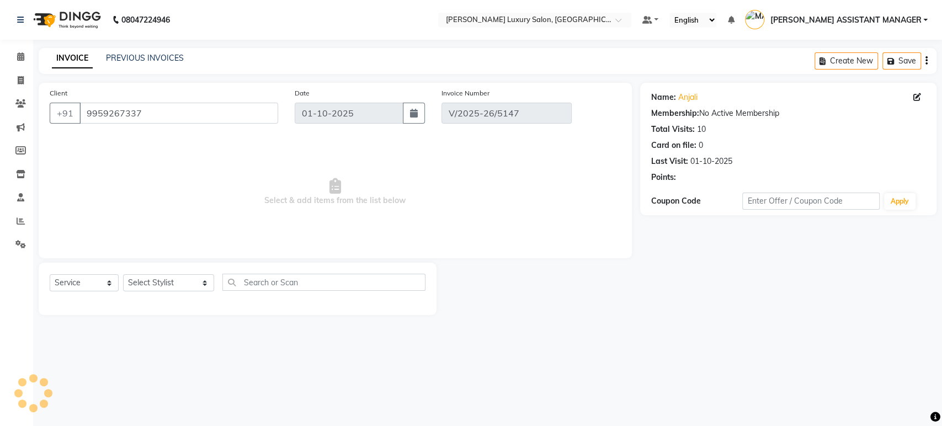
select select "select"
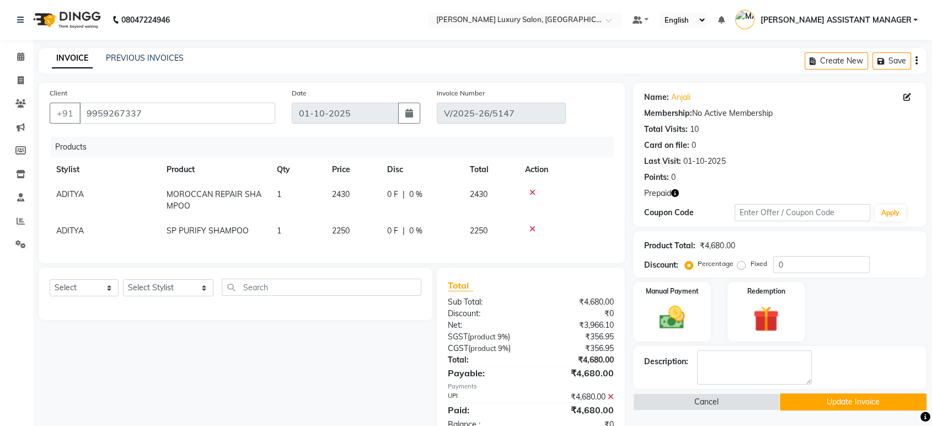
click at [80, 190] on span "ADITYA" at bounding box center [70, 194] width 28 height 10
select select "84372"
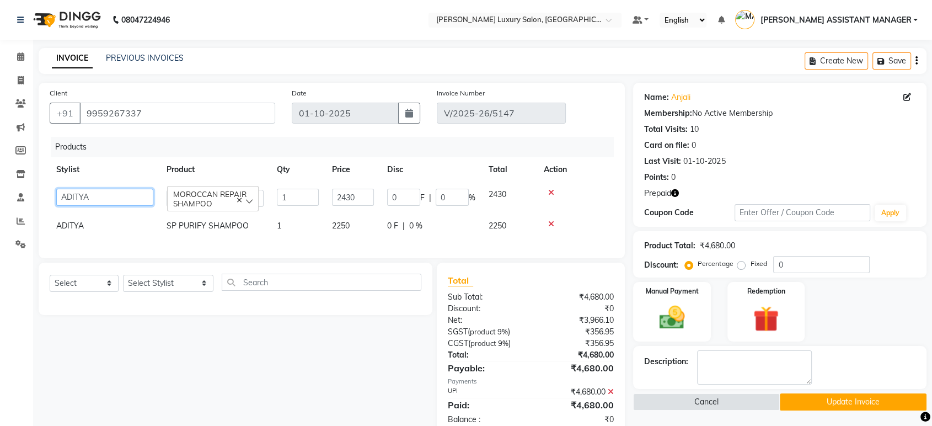
click at [97, 191] on select "ABHI ADIL ADITI ADITYA AFREEN AHON AHSAN ALI ALIYA ANKITH ARAVIND ARHAN ARIF AR…" at bounding box center [104, 197] width 97 height 17
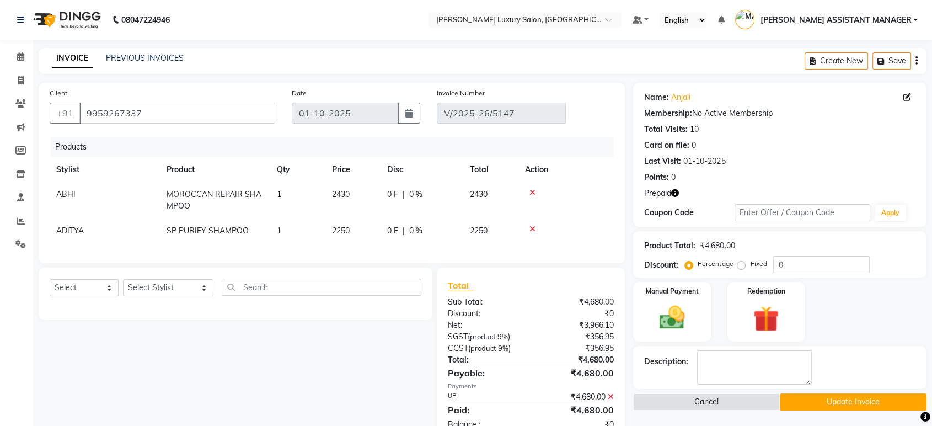
click at [97, 227] on td "ADITYA" at bounding box center [105, 230] width 110 height 25
select select "84372"
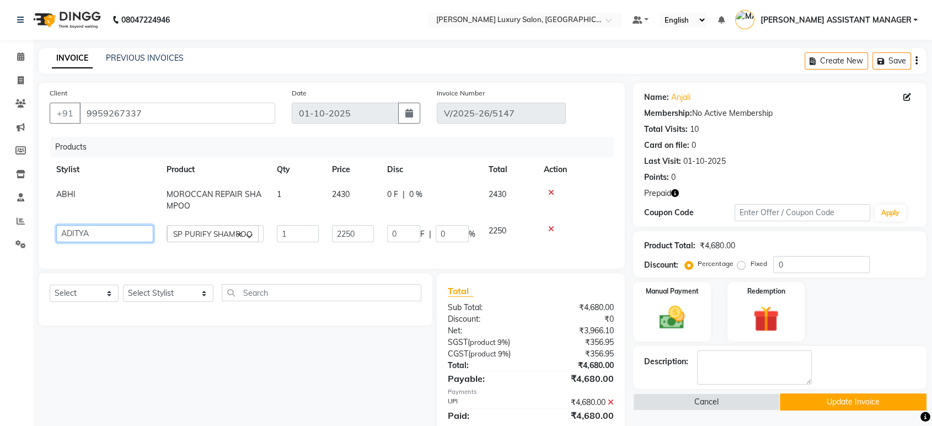
click at [98, 227] on select "ABHI ADIL ADITI ADITYA AFREEN AHON AHSAN ALI ALIYA ANKITH ARAVIND ARHAN ARIF AR…" at bounding box center [104, 233] width 97 height 17
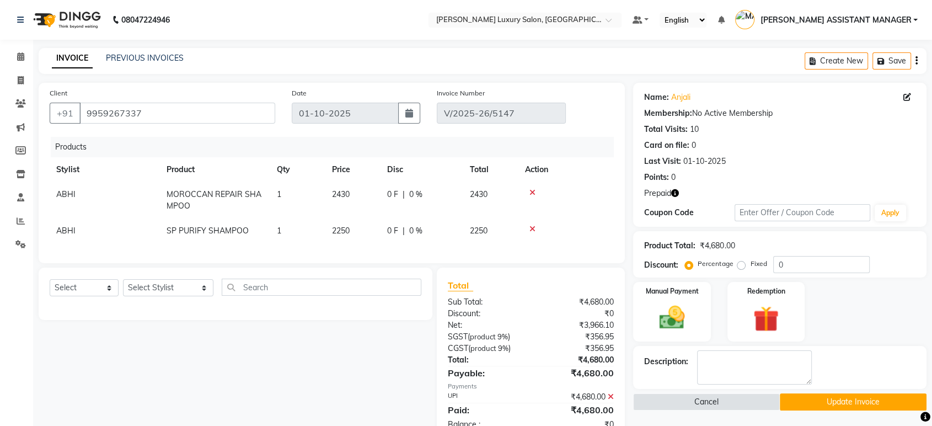
click at [811, 404] on button "Update Invoice" at bounding box center [853, 401] width 147 height 17
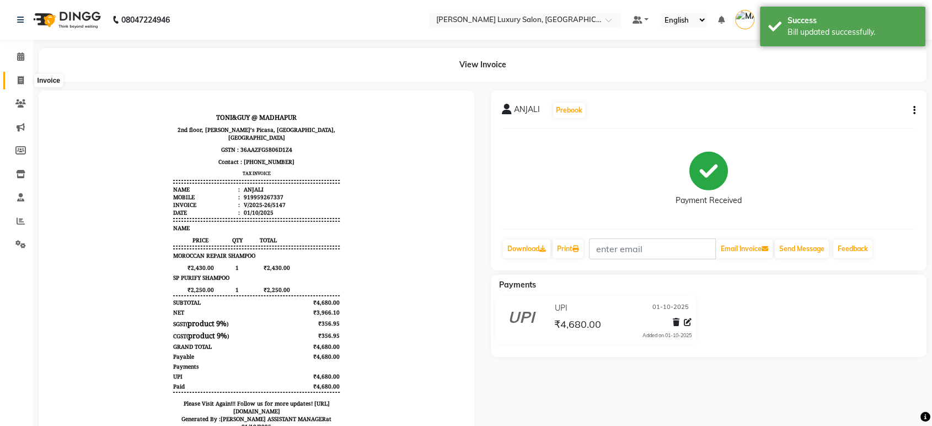
click at [14, 85] on span at bounding box center [20, 80] width 19 height 13
select select "service"
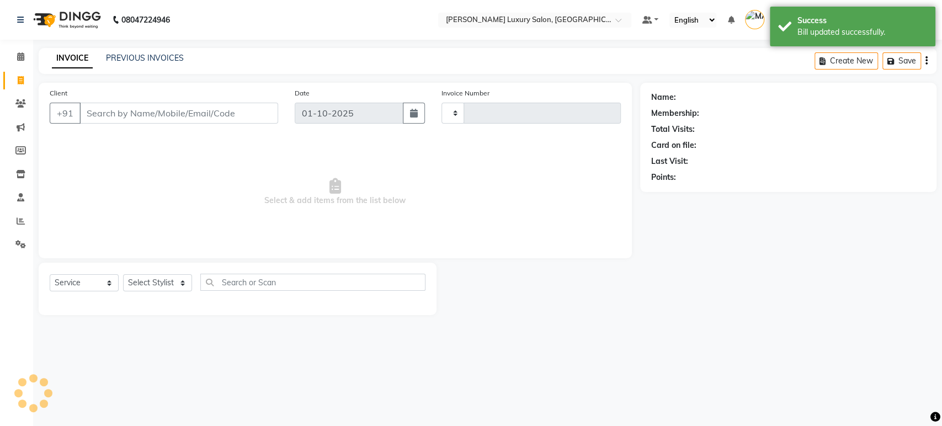
type input "5148"
select select "4712"
click at [146, 52] on div "INVOICE PREVIOUS INVOICES Create New Save" at bounding box center [487, 61] width 897 height 26
click at [141, 56] on link "PREVIOUS INVOICES" at bounding box center [145, 58] width 78 height 10
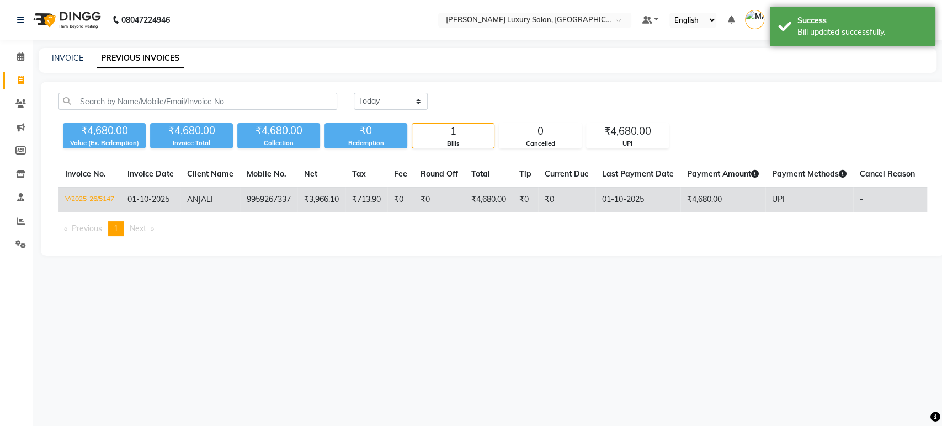
click at [202, 197] on span "ANJALI" at bounding box center [200, 199] width 26 height 10
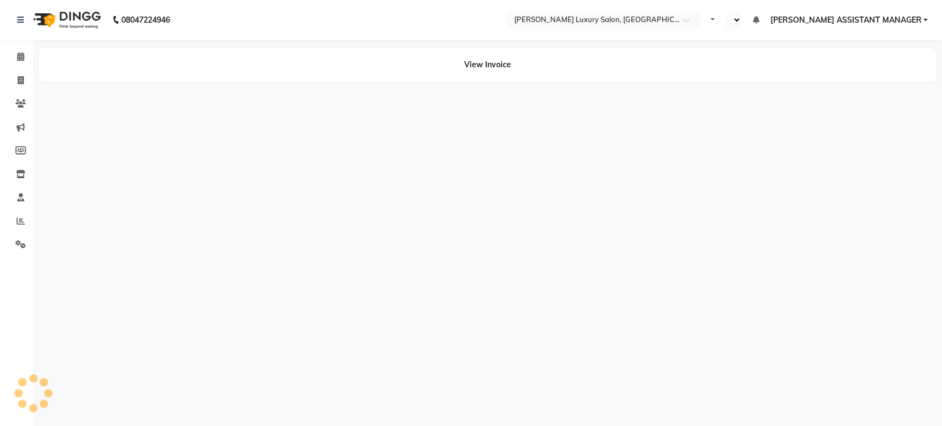
select select "en"
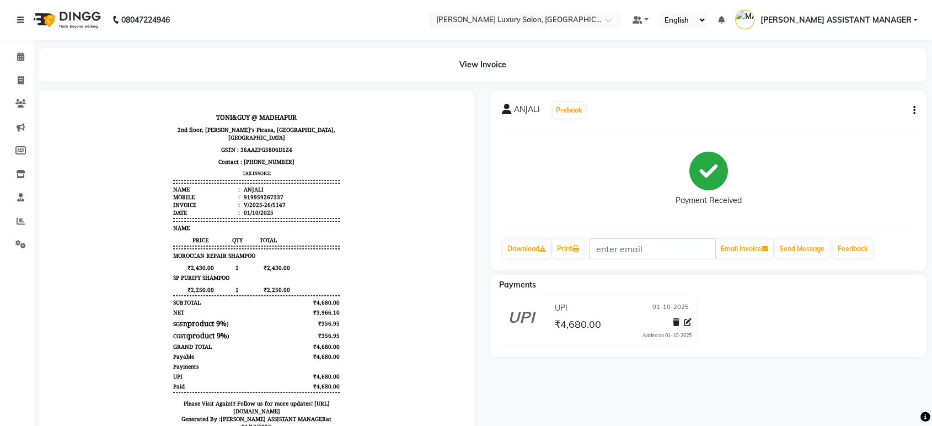
click at [909, 112] on button "button" at bounding box center [912, 111] width 7 height 12
click at [883, 108] on div "Edit Invoice" at bounding box center [875, 111] width 44 height 14
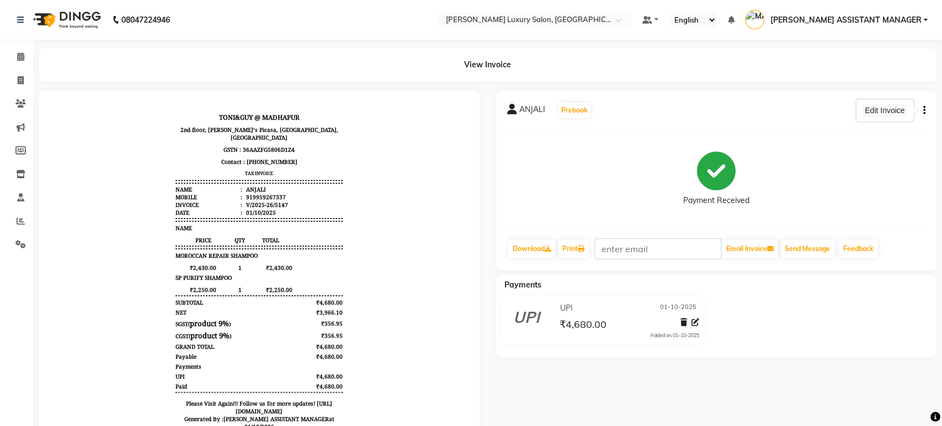
select select "service"
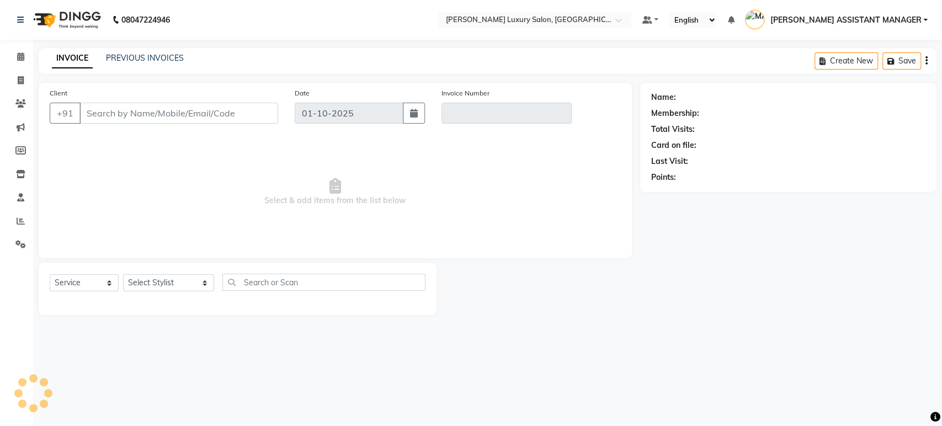
type input "9959267337"
type input "V/2025-26/5147"
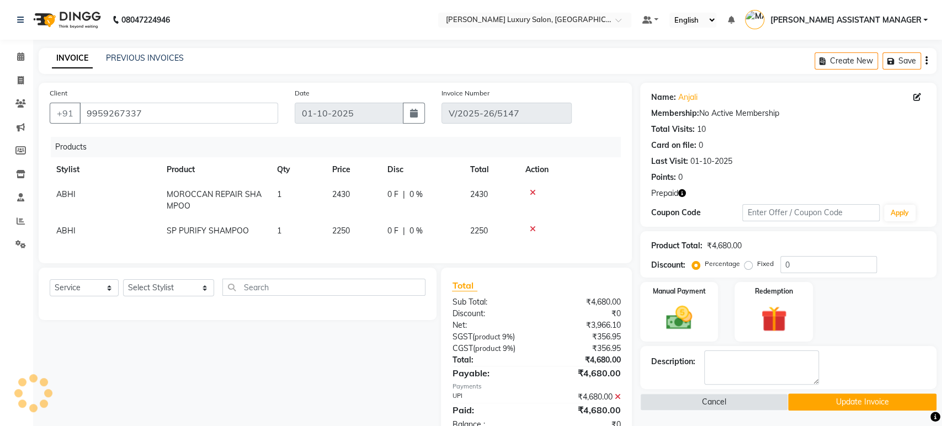
select select "select"
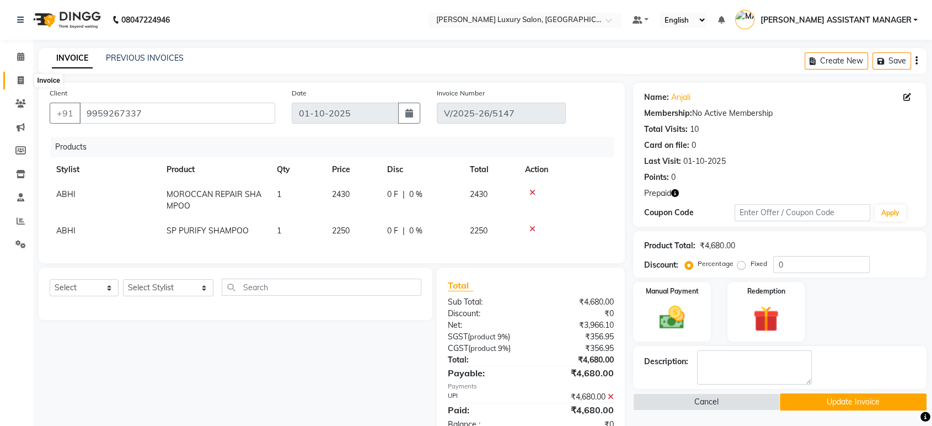
click at [18, 81] on icon at bounding box center [21, 80] width 6 height 8
select select "4712"
select select "service"
